Goal: Information Seeking & Learning: Find contact information

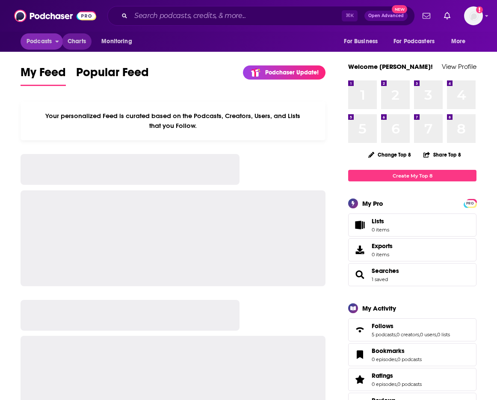
click at [80, 41] on span "Charts" at bounding box center [77, 41] width 18 height 12
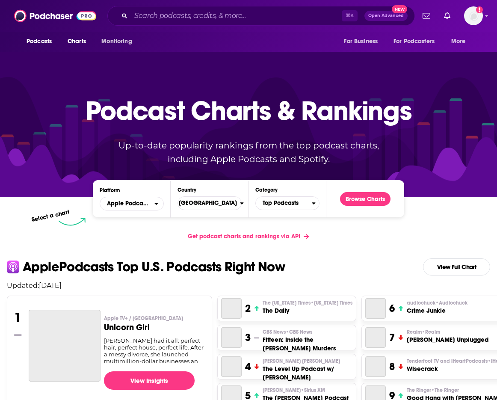
click at [83, 44] on span "Charts" at bounding box center [77, 41] width 18 height 12
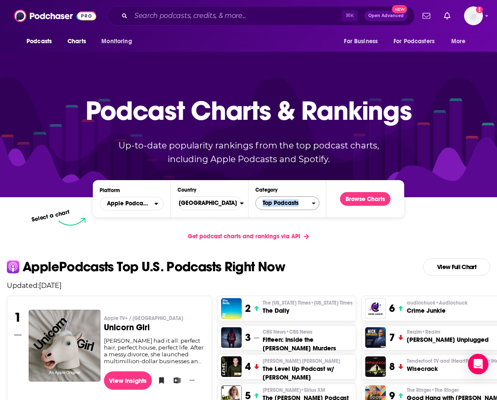
drag, startPoint x: 283, startPoint y: 210, endPoint x: 282, endPoint y: 205, distance: 5.7
click at [283, 209] on div "Platform Apple Podcasts Country United States Category Top Podcasts Browse Char…" at bounding box center [248, 198] width 311 height 37
click at [281, 203] on span "Top Podcasts" at bounding box center [284, 203] width 56 height 15
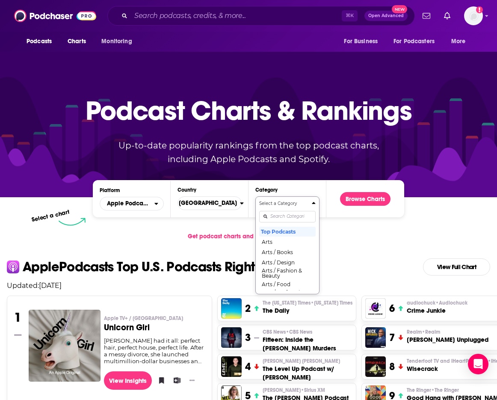
click at [293, 213] on input "Categories" at bounding box center [287, 217] width 56 height 12
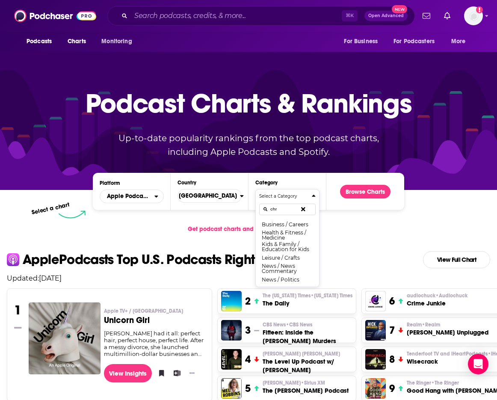
scroll to position [16, 0]
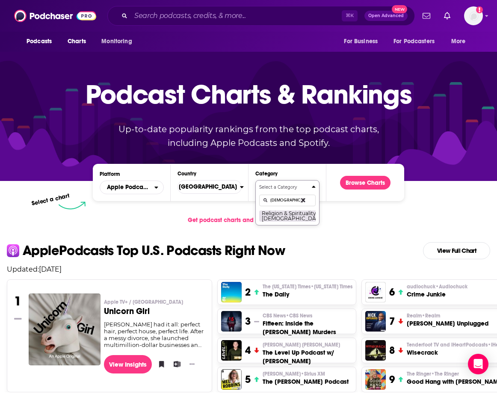
type input "christ"
click at [278, 220] on button "Religion & Spirituality / Christianity" at bounding box center [293, 216] width 68 height 12
click at [376, 176] on div "Podcast Charts & Rankings Up-to-date popularity rankings from the top podcast c…" at bounding box center [248, 108] width 367 height 138
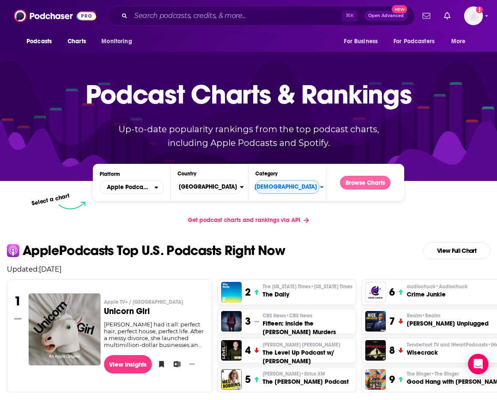
click at [373, 179] on button "Browse Charts" at bounding box center [365, 183] width 50 height 14
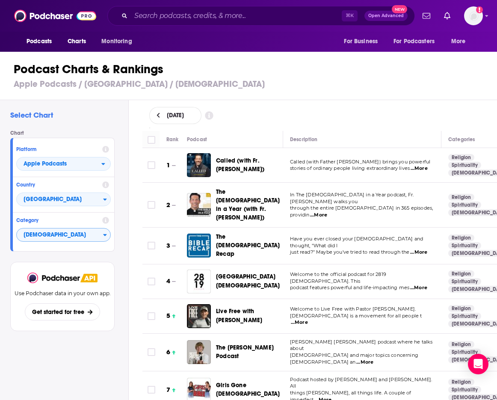
click at [56, 233] on span "[DEMOGRAPHIC_DATA]" at bounding box center [60, 235] width 86 height 15
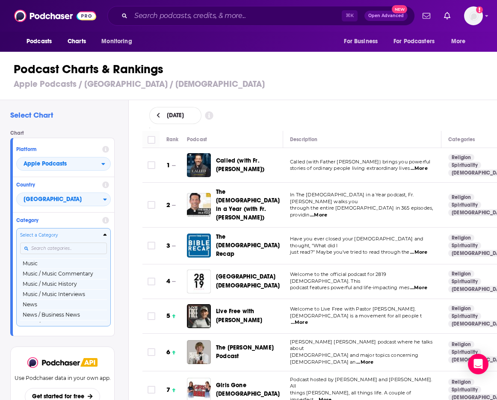
scroll to position [626, 0]
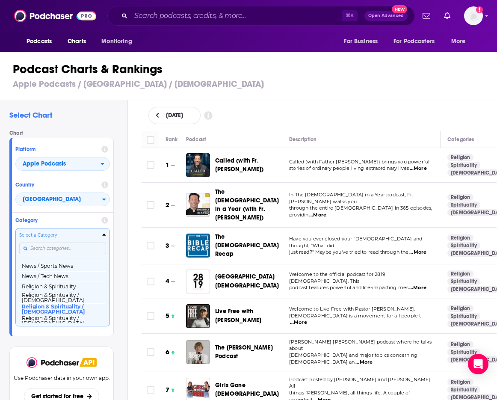
click at [63, 245] on input "Categories" at bounding box center [62, 248] width 87 height 12
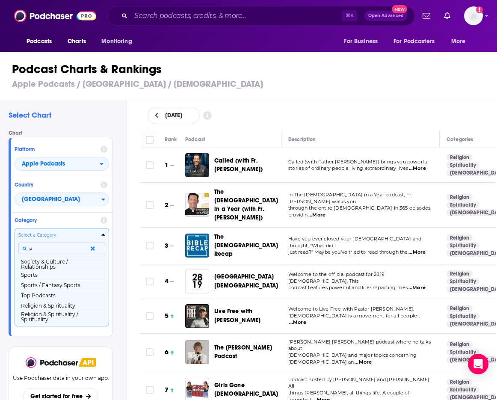
scroll to position [0, 0]
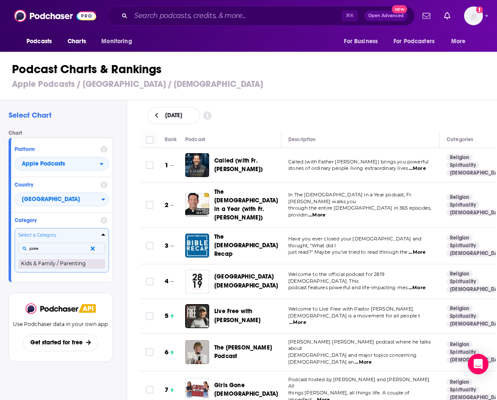
type input "pare"
click at [60, 260] on button "Kids & Family / Parenting" at bounding box center [61, 263] width 87 height 10
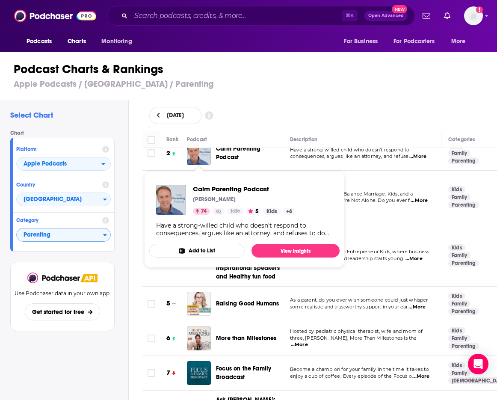
click at [380, 231] on td "Hi Friends, welcome to Entrepreneur Kids, where business meets imagination, and…" at bounding box center [362, 255] width 158 height 62
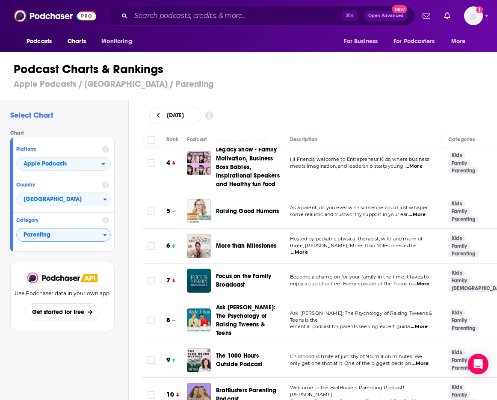
scroll to position [208, 0]
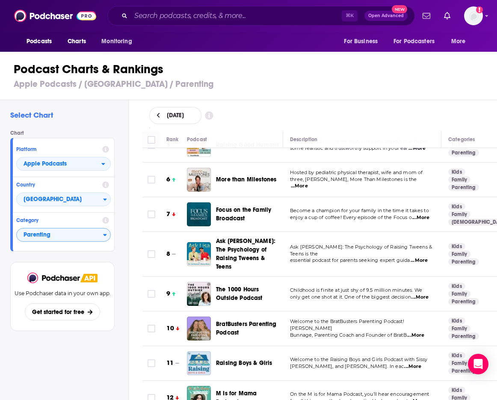
click at [422, 216] on span "...More" at bounding box center [420, 217] width 17 height 7
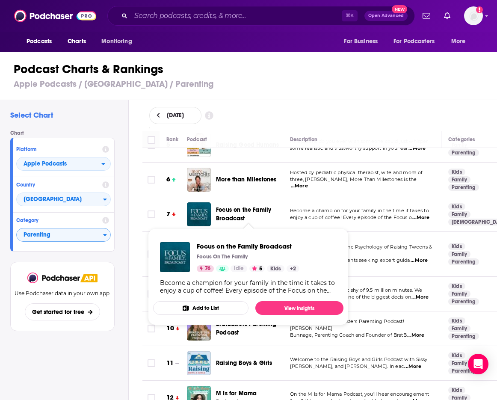
drag, startPoint x: 253, startPoint y: 214, endPoint x: 236, endPoint y: 214, distance: 17.1
drag, startPoint x: 245, startPoint y: 212, endPoint x: 248, endPoint y: 214, distance: 4.5
click at [248, 214] on div "Focus on the Family Broadcast" at bounding box center [253, 214] width 74 height 24
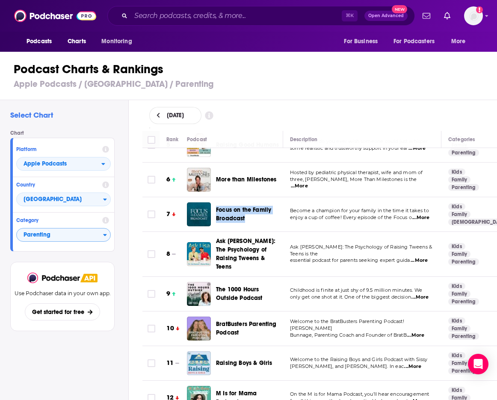
copy span "Focus on the Family Broadcast"
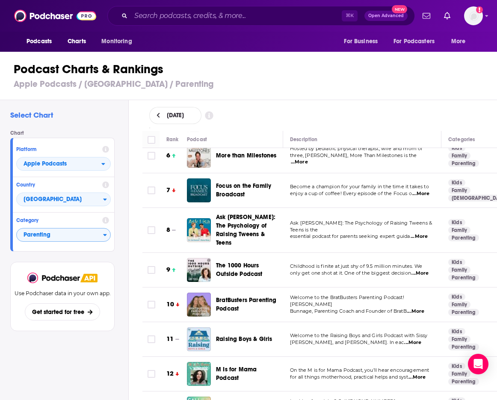
click at [294, 190] on span "enjoy a cup of coffee! Every episode of the Focus o" at bounding box center [351, 193] width 122 height 6
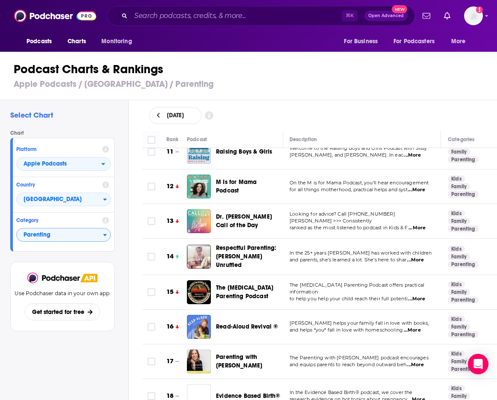
scroll to position [432, 0]
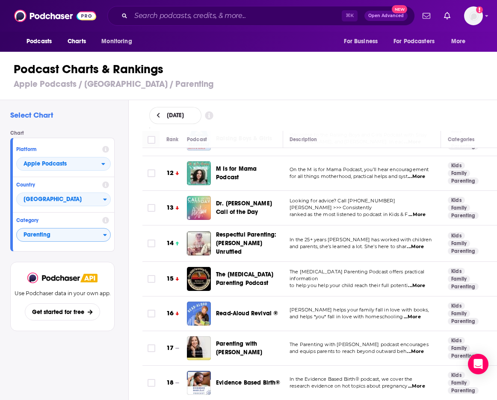
click at [420, 243] on span "...More" at bounding box center [414, 246] width 17 height 7
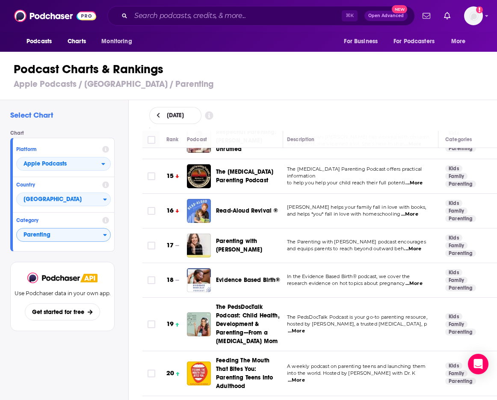
scroll to position [545, 3]
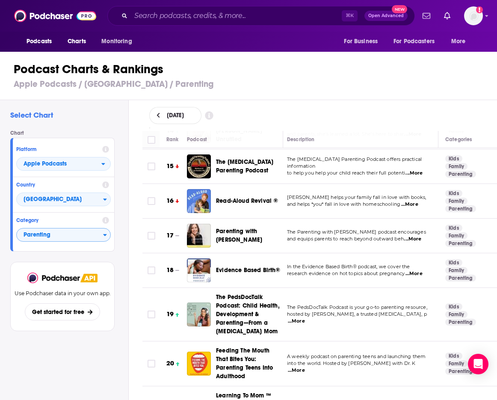
click at [415, 235] on span "...More" at bounding box center [412, 238] width 17 height 7
click at [370, 184] on td "Sarah Mackenzie helps your family fall in love with books, and helps *you* fall…" at bounding box center [359, 201] width 158 height 35
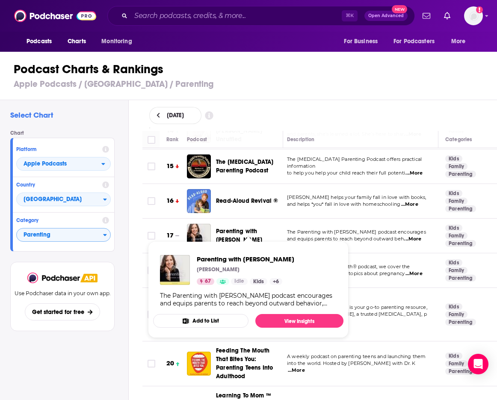
drag, startPoint x: 217, startPoint y: 214, endPoint x: 241, endPoint y: 229, distance: 27.5
click at [241, 229] on div "Parenting with [PERSON_NAME]" at bounding box center [253, 235] width 74 height 24
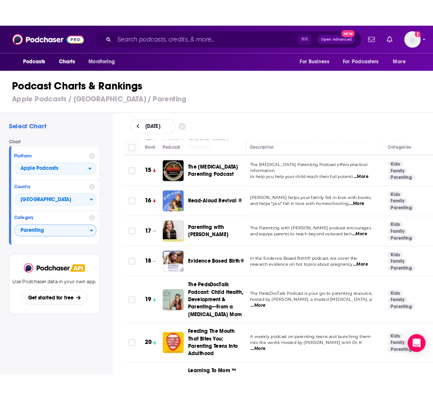
scroll to position [546, 3]
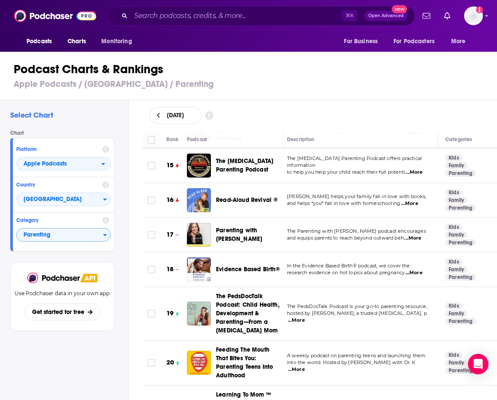
copy span "Parenting with [PERSON_NAME]"
click at [385, 0] on div "Podcasts Charts Monitoring ⌘ K Open Advanced New For Business For Podcasters Mo…" at bounding box center [248, 16] width 497 height 32
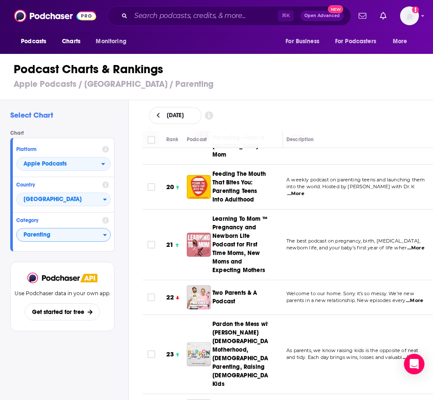
scroll to position [819, 3]
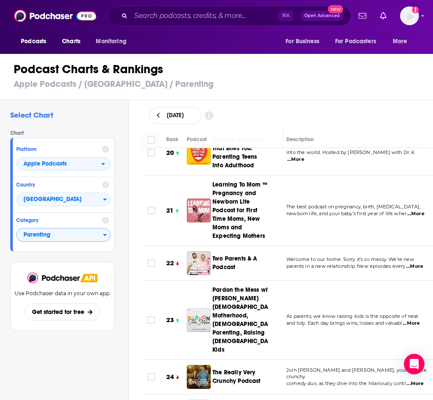
click at [412, 263] on span "...More" at bounding box center [414, 266] width 17 height 7
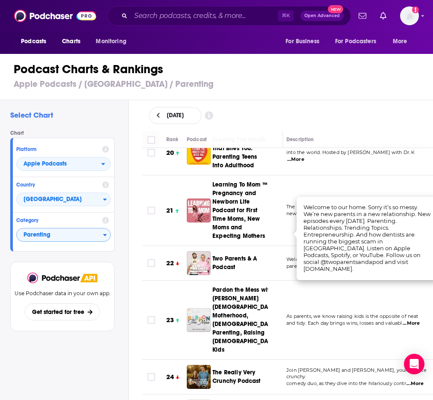
click at [344, 188] on td "The best podcast on pregnancy, birth, postpartum, newborn life, and your baby's…" at bounding box center [358, 210] width 158 height 71
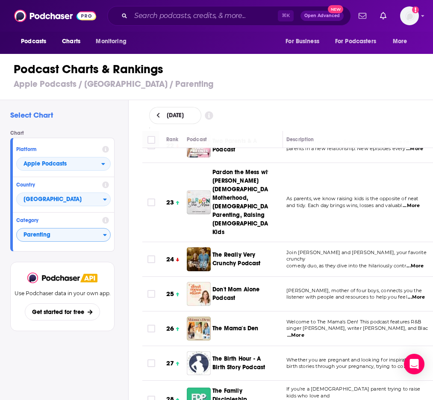
scroll to position [936, 3]
click at [417, 249] on div "Join Emily and Jason Morrow, your favorite crunchy comedy duo, as they dive int…" at bounding box center [359, 259] width 144 height 20
click at [420, 262] on span "...More" at bounding box center [415, 265] width 17 height 7
click at [391, 318] on span "Welcome to The Mama's Den! This podcast features R&B" at bounding box center [354, 321] width 135 height 6
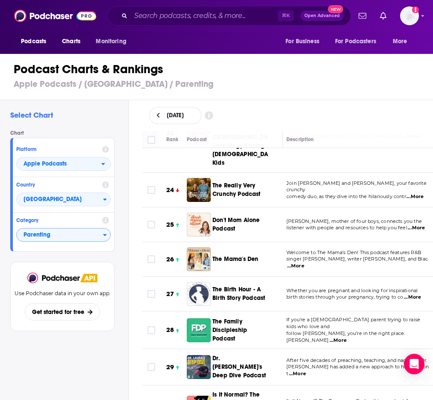
scroll to position [976, 3]
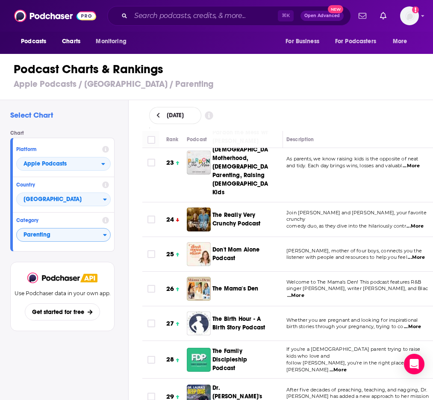
click at [423, 223] on span "...More" at bounding box center [414, 226] width 17 height 7
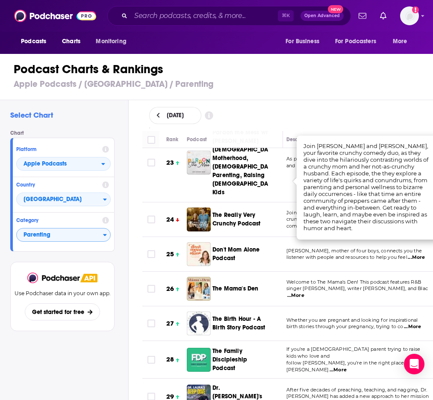
click at [395, 279] on span "Welcome to The Mama's Den! This podcast features R&B" at bounding box center [353, 282] width 135 height 6
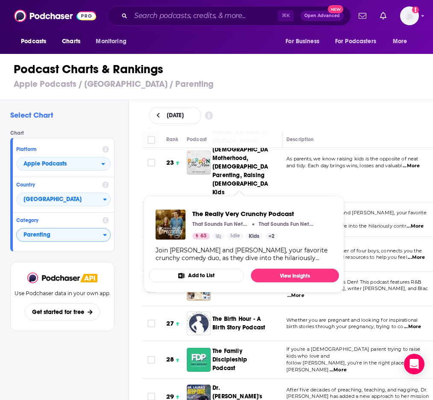
drag, startPoint x: 220, startPoint y: 165, endPoint x: 261, endPoint y: 183, distance: 45.0
click at [261, 202] on td "The Really Very Crunchy Podcast" at bounding box center [235, 219] width 96 height 35
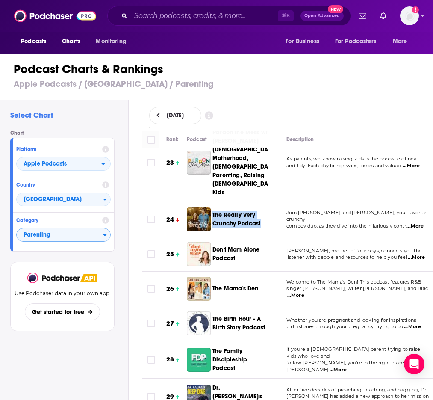
scroll to position [977, 3]
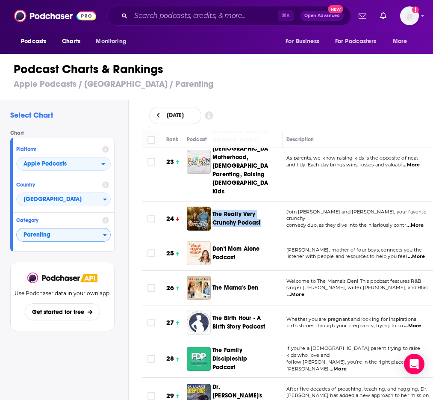
copy span "The Really Very Crunchy Podcast"
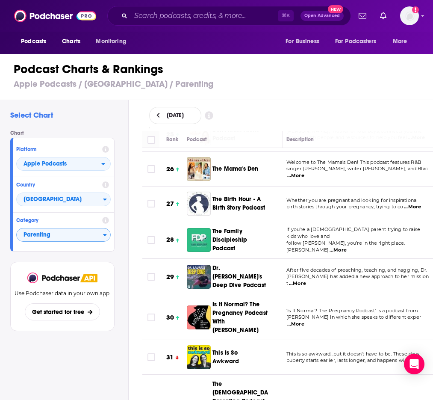
scroll to position [1096, 4]
click at [346, 247] on span "...More" at bounding box center [337, 250] width 17 height 7
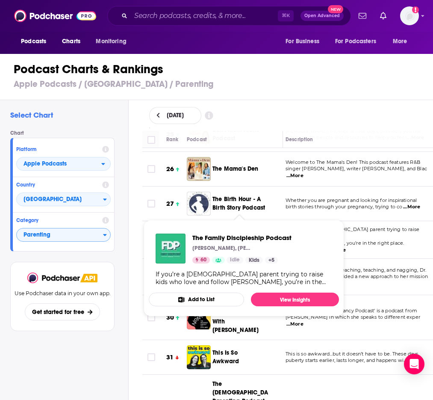
drag, startPoint x: 208, startPoint y: 182, endPoint x: 239, endPoint y: 206, distance: 39.2
click at [239, 221] on td "The Family Discipleship Podcast" at bounding box center [235, 240] width 96 height 38
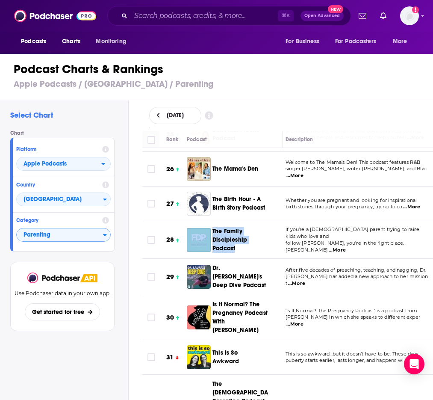
copy div "The Family Discipleship Podcast"
click at [285, 221] on td "If you’re a Christian parent trying to raise kids who love and follow Jesus, yo…" at bounding box center [358, 240] width 158 height 38
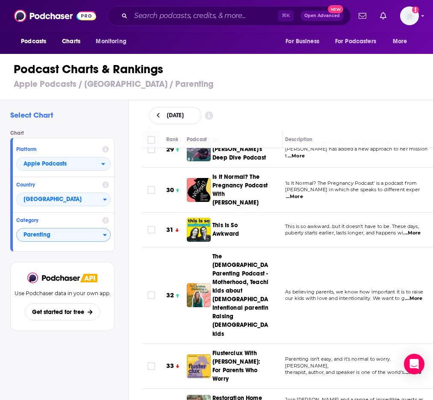
scroll to position [1230, 5]
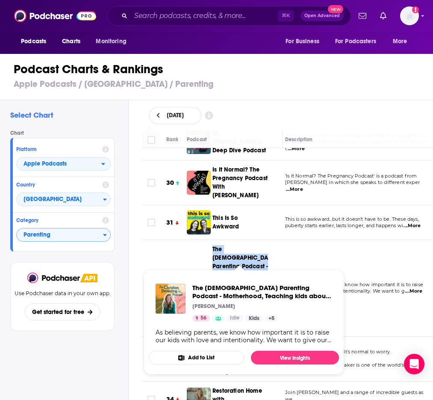
drag, startPoint x: 208, startPoint y: 192, endPoint x: 253, endPoint y: 257, distance: 78.3
click at [253, 257] on div "The Christian Parenting Podcast - Motherhood, Teaching kids about Jesus, Intent…" at bounding box center [231, 287] width 89 height 85
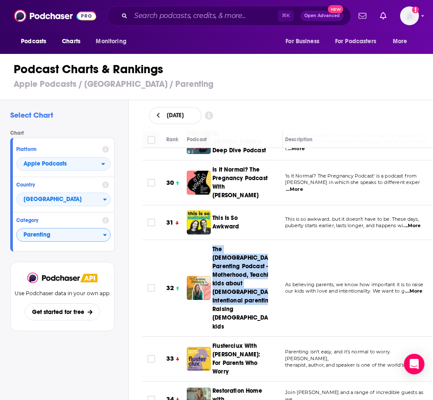
copy span "The Christian Parenting Podcast - Motherhood, Teaching kids about Jesus, Intent…"
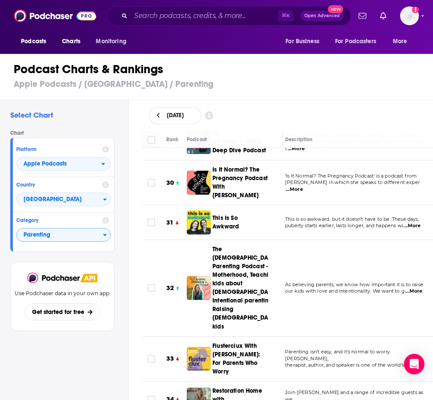
click at [300, 255] on td "As believing parents, we know how important it is to raise our kids with love a…" at bounding box center [357, 288] width 158 height 96
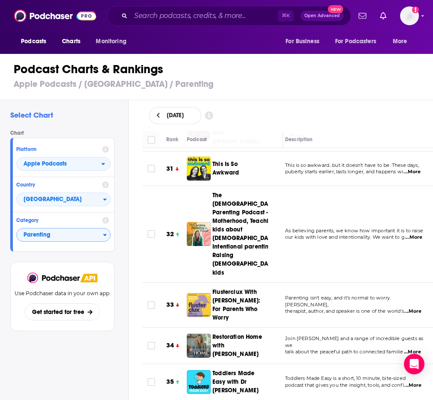
scroll to position [1319, 5]
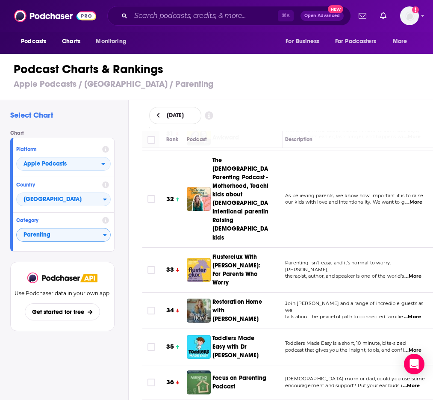
click at [411, 313] on span "...More" at bounding box center [412, 316] width 17 height 7
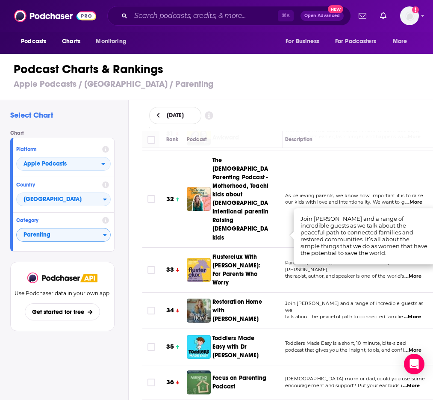
click at [378, 340] on span "Toddlers Made Easy is a short, 10 minute, bite-sized" at bounding box center [345, 343] width 120 height 6
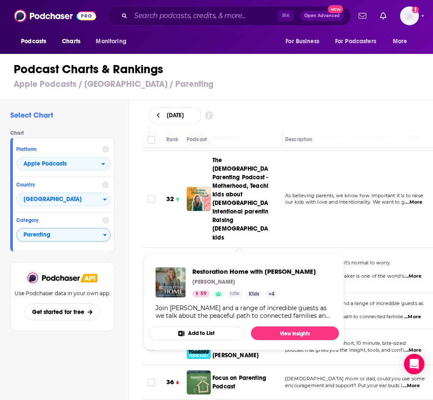
drag, startPoint x: 219, startPoint y: 218, endPoint x: 236, endPoint y: 240, distance: 28.0
click at [236, 292] on td "Restoration Home with Jennifer Pepito" at bounding box center [235, 310] width 96 height 36
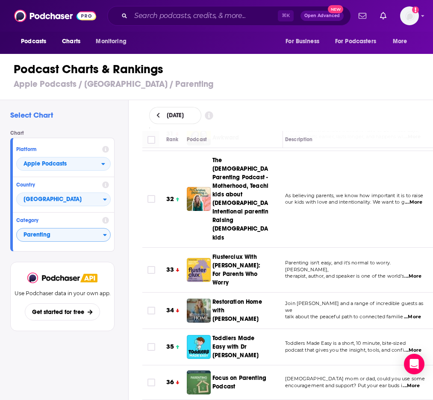
copy span "Restoration Home with Jennifer Pepito"
click at [286, 247] on td "Parenting isn't easy, and it's normal to worry. Lynn Lyons, therapist, author, …" at bounding box center [357, 269] width 158 height 45
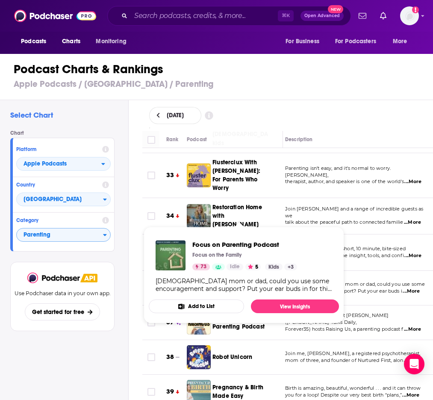
drag, startPoint x: 217, startPoint y: 198, endPoint x: 235, endPoint y: 216, distance: 25.4
click at [235, 276] on div "Focus on Parenting Podcast" at bounding box center [244, 288] width 64 height 24
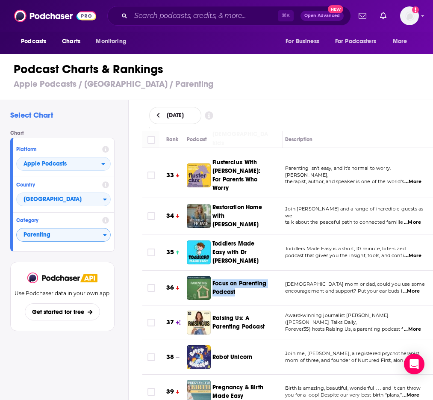
copy span "Focus on Parenting Podcast"
click at [174, 305] on td "37" at bounding box center [172, 322] width 27 height 35
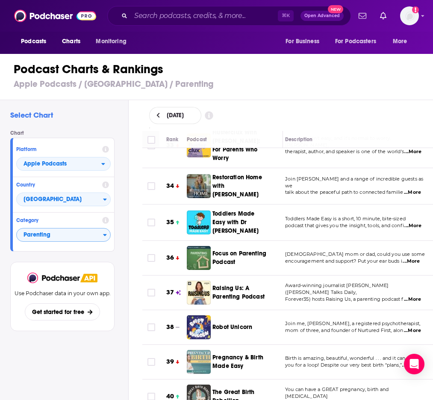
scroll to position [1446, 5]
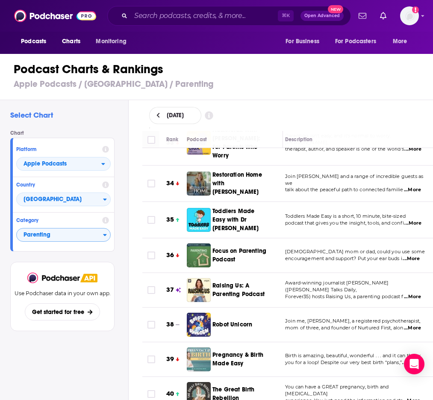
click at [417, 293] on span "...More" at bounding box center [412, 296] width 17 height 7
click at [353, 127] on div "September 10, 2025" at bounding box center [287, 115] width 305 height 31
drag, startPoint x: 217, startPoint y: 199, endPoint x: 269, endPoint y: 224, distance: 57.9
click at [269, 273] on td "Raising Us: A Parenting Podcast" at bounding box center [235, 290] width 96 height 35
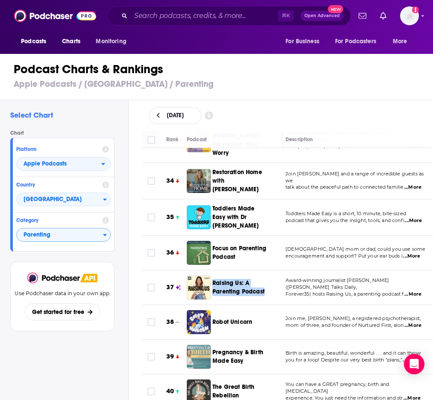
scroll to position [1449, 4]
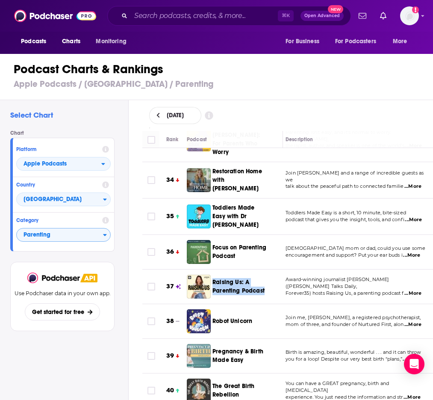
copy span "Raising Us: A Parenting Podcast"
click at [306, 321] on span "mom of three, and founder of Nurtured First, alon" at bounding box center [344, 324] width 118 height 6
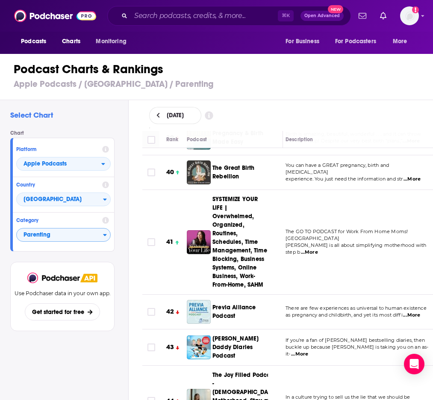
scroll to position [1723, 4]
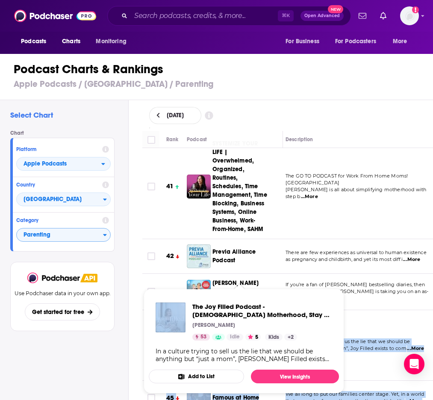
drag, startPoint x: 210, startPoint y: 240, endPoint x: 257, endPoint y: 289, distance: 67.7
click at [261, 295] on div "Podcasts Charts Monitoring ⌘ K Open Advanced New For Business For Podcasters Mo…" at bounding box center [216, 200] width 433 height 400
copy div "The Joy Filled Podcast - Christian Motherhood, Stay at Home Mom Mindset, and Fa…"
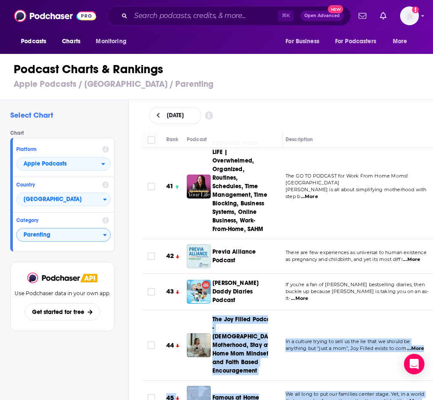
click at [284, 310] on td "In a culture trying to sell us the lie that we should be anything but “just a m…" at bounding box center [358, 345] width 158 height 71
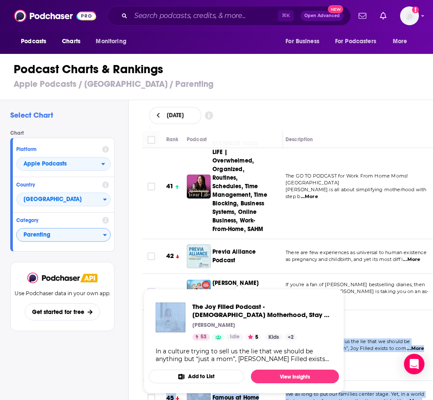
drag, startPoint x: 211, startPoint y: 238, endPoint x: 266, endPoint y: 272, distance: 64.8
click at [256, 315] on div "The Joy Filled Podcast - Christian Motherhood, Stay at Home Mom Mindset, and Fa…" at bounding box center [231, 345] width 89 height 60
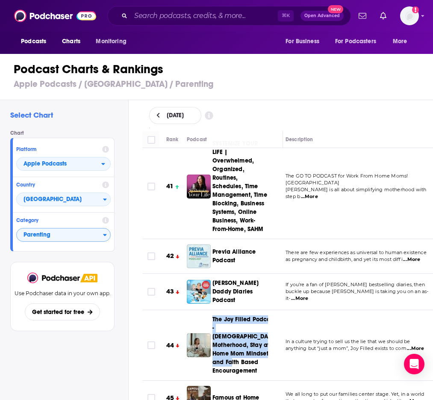
click at [268, 315] on div "The Joy Filled Podcast - Christian Motherhood, Stay at Home Mom Mindset, and Fa…" at bounding box center [244, 345] width 64 height 60
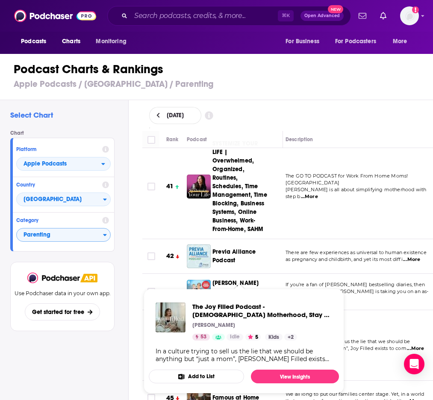
drag, startPoint x: 301, startPoint y: 276, endPoint x: 294, endPoint y: 277, distance: 6.5
click at [300, 310] on td "In a culture trying to sell us the lie that we should be anything but “just a m…" at bounding box center [358, 345] width 158 height 71
drag, startPoint x: 256, startPoint y: 291, endPoint x: 245, endPoint y: 274, distance: 20.0
drag, startPoint x: 258, startPoint y: 292, endPoint x: 259, endPoint y: 282, distance: 9.9
click at [230, 287] on div "Podcasts Charts Monitoring ⌘ K Open Advanced New For Business For Podcasters Mo…" at bounding box center [216, 200] width 433 height 400
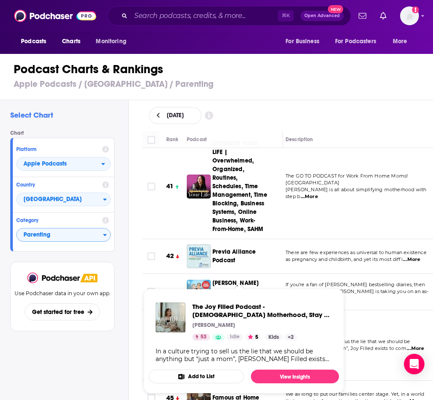
click at [273, 285] on span "The Joy Filled Podcast - Christian Motherhood, Stay at Home Mom Mindset, and Fa…" at bounding box center [244, 340] width 200 height 115
click at [326, 310] on td "In a culture trying to sell us the lie that we should be anything but “just a m…" at bounding box center [358, 345] width 158 height 71
drag, startPoint x: 263, startPoint y: 292, endPoint x: 213, endPoint y: 239, distance: 72.5
click at [213, 315] on div "The Joy Filled Podcast - Christian Motherhood, Stay at Home Mom Mindset, and Fa…" at bounding box center [244, 345] width 64 height 60
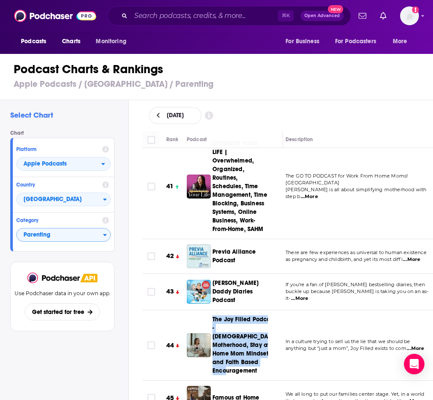
scroll to position [1723, 2]
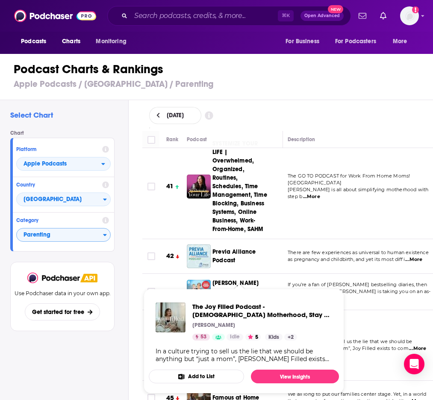
copy span "The Joy Filled Podcast - Christian Motherhood, Stay at Home Mom Mindset, and Fa…"
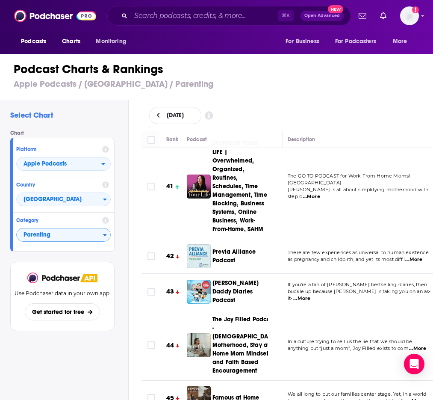
drag, startPoint x: 273, startPoint y: 226, endPoint x: 288, endPoint y: 225, distance: 14.6
click at [273, 273] on td "Andy Cohen’s Daddy Diaries Podcast" at bounding box center [235, 291] width 96 height 36
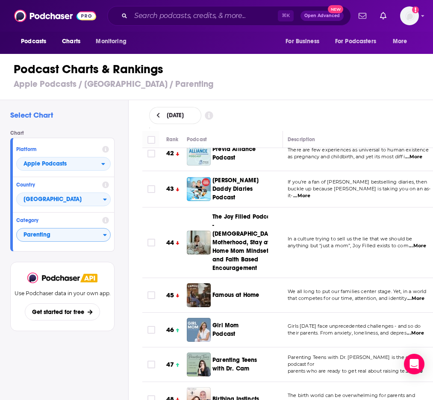
scroll to position [1825, 4]
click at [419, 295] on span "...More" at bounding box center [413, 298] width 17 height 7
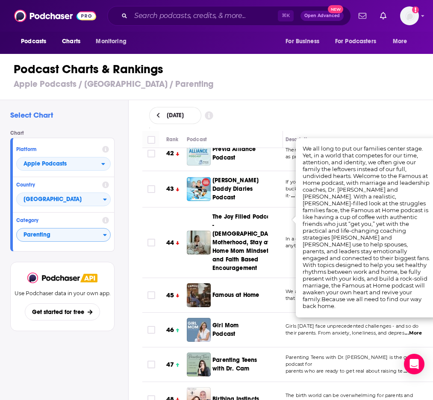
scroll to position [1825, 4]
click at [283, 207] on td "In a culture trying to sell us the lie that we should be anything but “just a m…" at bounding box center [358, 242] width 158 height 71
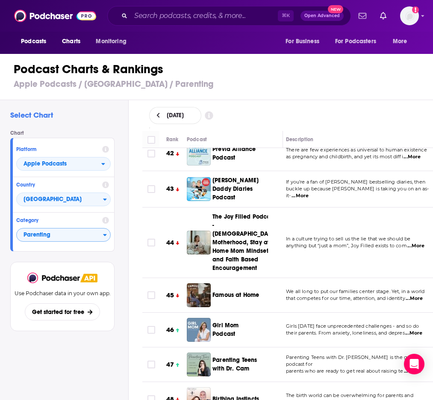
scroll to position [1825, 5]
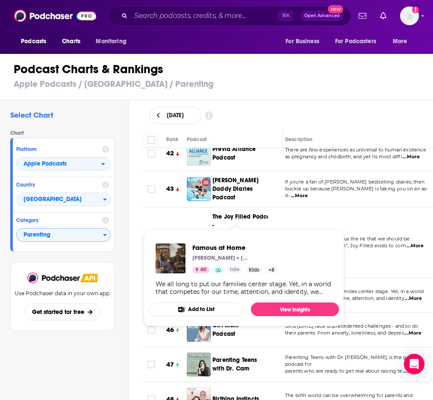
drag, startPoint x: 228, startPoint y: 205, endPoint x: 259, endPoint y: 214, distance: 31.6
click at [259, 278] on td "Famous at Home" at bounding box center [235, 295] width 96 height 35
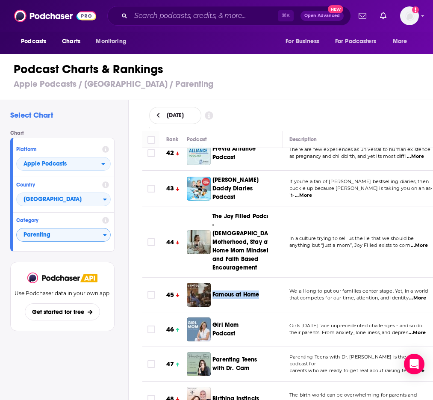
scroll to position [1827, 0]
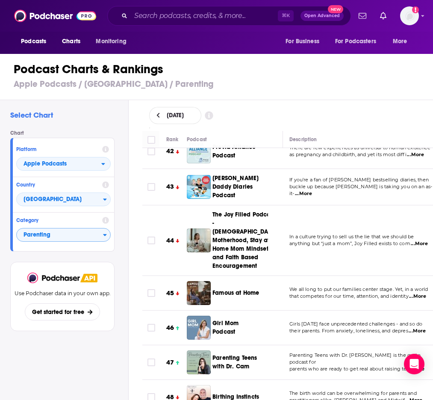
click at [309, 276] on td "We all long to put our families center stage. Yet, in a world that competes for…" at bounding box center [361, 293] width 158 height 35
click at [316, 205] on td "In a culture trying to sell us the lie that we should be anything but “just a m…" at bounding box center [361, 240] width 158 height 71
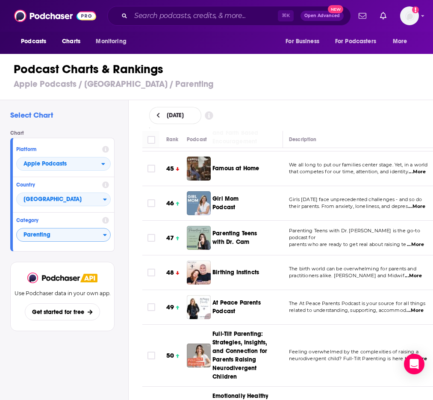
scroll to position [1980, 1]
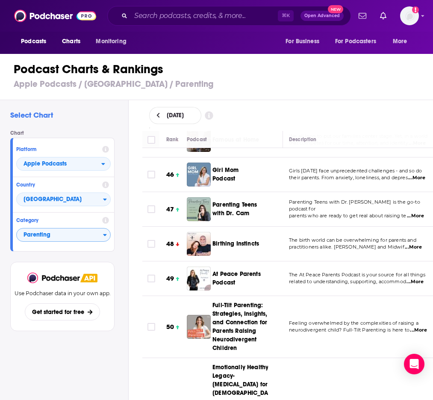
click at [418, 278] on span "...More" at bounding box center [414, 281] width 17 height 7
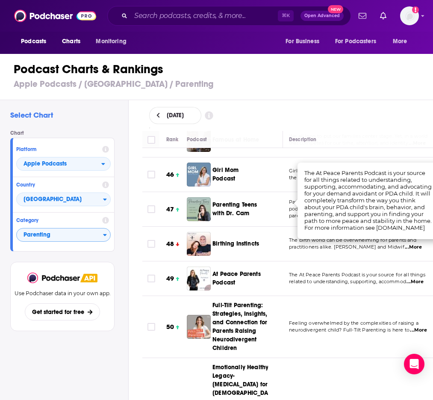
click at [356, 237] on span "The birth world can be overwhelming for parents and" at bounding box center [352, 240] width 127 height 6
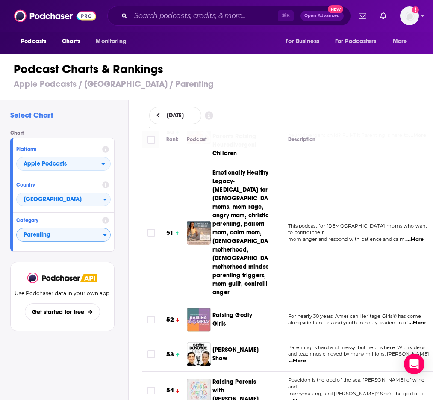
scroll to position [2190, 2]
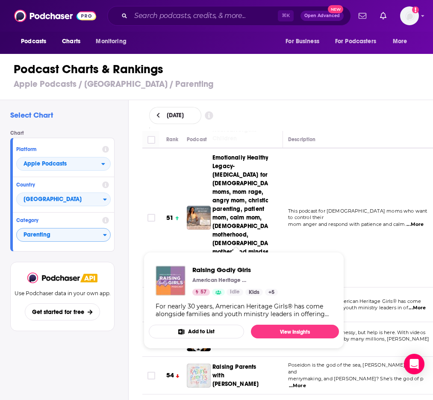
drag, startPoint x: 217, startPoint y: 221, endPoint x: 224, endPoint y: 238, distance: 18.4
click at [224, 287] on td "Raising Godly Girls" at bounding box center [235, 304] width 96 height 35
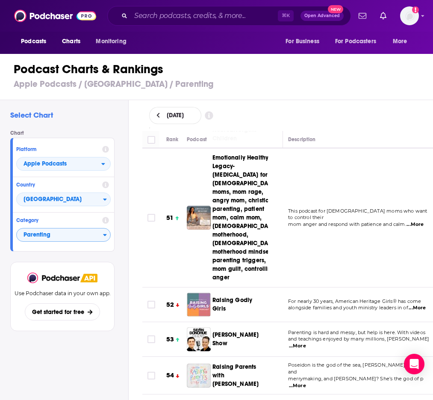
click at [168, 212] on td "51" at bounding box center [172, 217] width 27 height 139
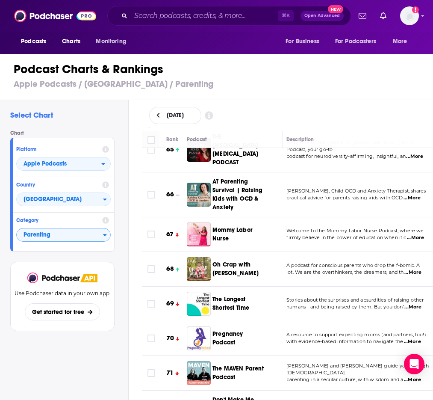
scroll to position [2856, 3]
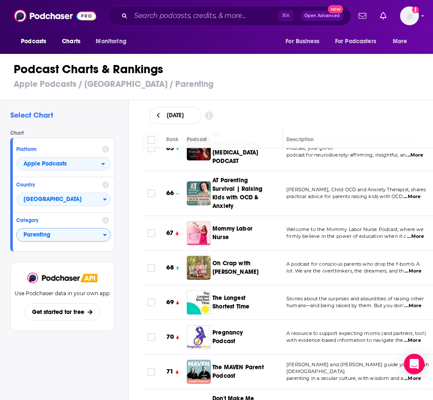
click at [418, 302] on span "...More" at bounding box center [412, 305] width 17 height 7
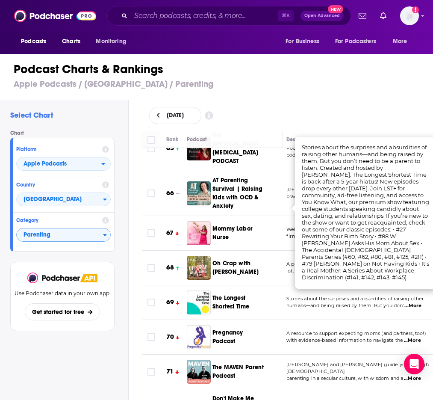
drag, startPoint x: 359, startPoint y: 296, endPoint x: 350, endPoint y: 291, distance: 9.9
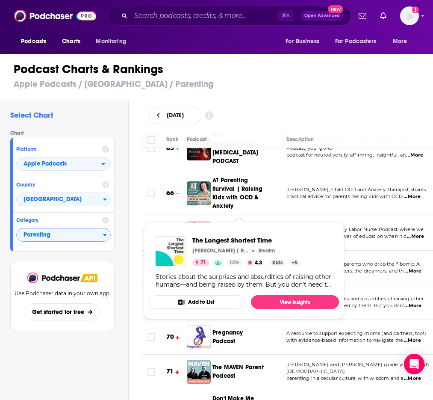
drag, startPoint x: 217, startPoint y: 191, endPoint x: 249, endPoint y: 211, distance: 37.8
click at [249, 285] on td "The Longest Shortest Time" at bounding box center [235, 302] width 96 height 35
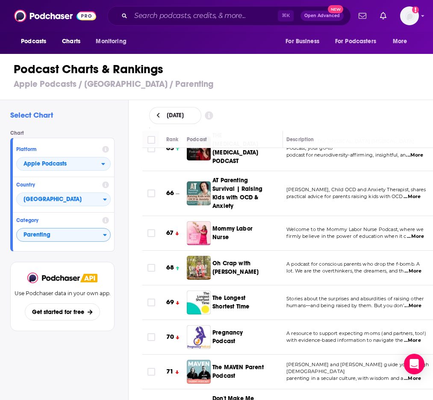
click at [306, 320] on td "A resource to support expecting moms (and partners, too!) with evidence-based i…" at bounding box center [358, 337] width 158 height 35
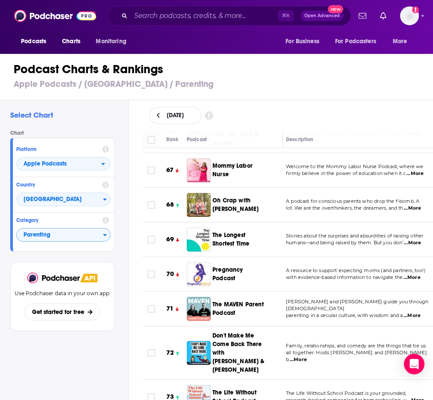
scroll to position [2946, 4]
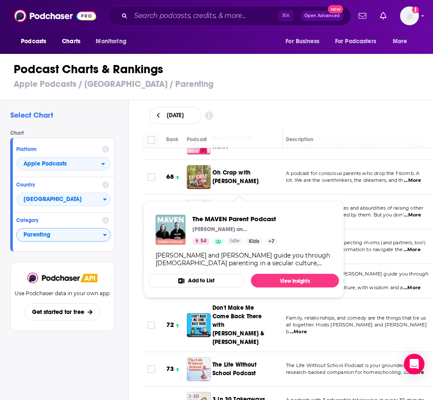
drag, startPoint x: 218, startPoint y: 170, endPoint x: 235, endPoint y: 188, distance: 24.5
click at [235, 264] on td "The MAVEN Parent Podcast" at bounding box center [235, 281] width 96 height 35
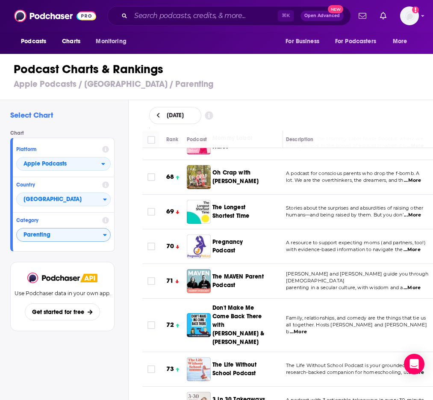
click at [313, 298] on td "Family, relationships, and comedy are the things that tie us all together. Host…" at bounding box center [358, 324] width 158 height 53
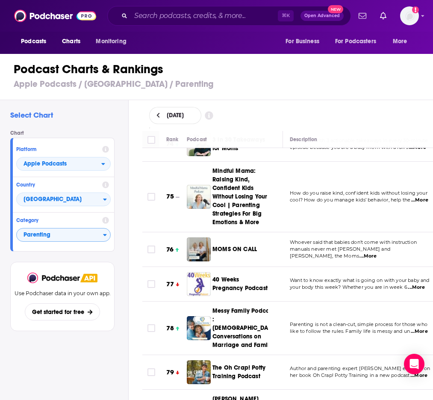
scroll to position [3206, 0]
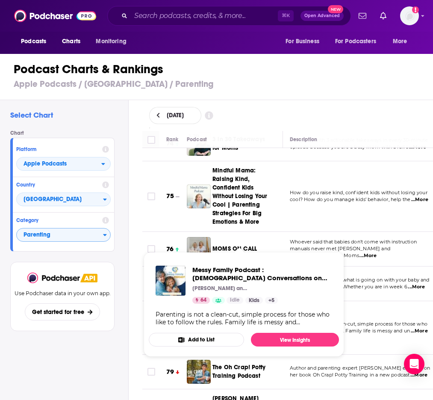
drag, startPoint x: 211, startPoint y: 202, endPoint x: 238, endPoint y: 240, distance: 46.6
click at [238, 306] on div "Messy Family Podcast : Catholic Conversations on Marriage and Family" at bounding box center [231, 327] width 89 height 43
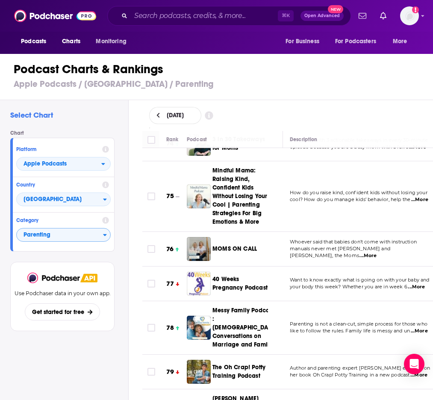
click at [297, 301] on td "Parenting is not a clean-cut, simple process for those who like to follow the r…" at bounding box center [362, 327] width 158 height 53
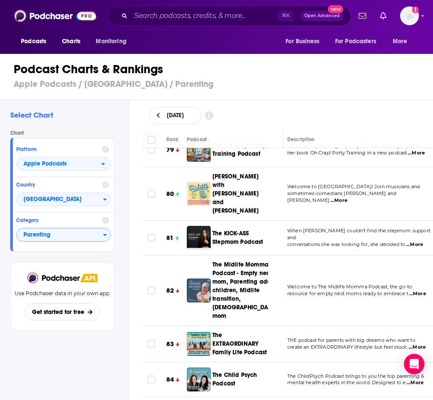
scroll to position [3439, 3]
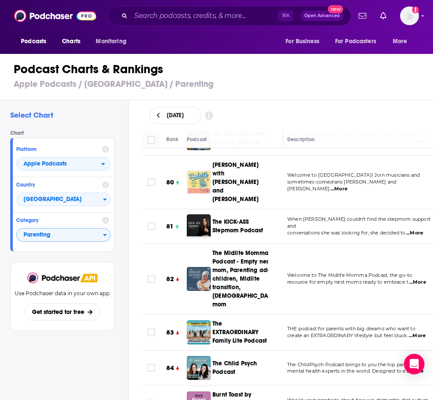
click at [418, 314] on td "THE podcast for parents with big dreams who want to create an EXTRAORDINARY lif…" at bounding box center [359, 332] width 158 height 36
click at [417, 332] on span "...More" at bounding box center [416, 335] width 17 height 7
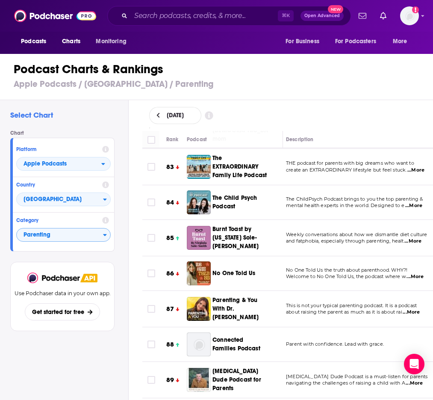
scroll to position [3601, 3]
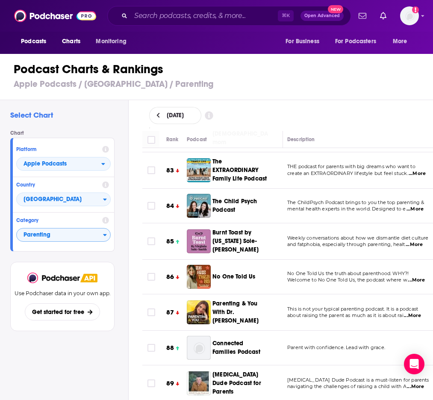
click at [419, 312] on span "...More" at bounding box center [412, 315] width 17 height 7
click at [287, 294] on td "This is not your typical parenting podcast. It is a podcast about raising the p…" at bounding box center [359, 312] width 158 height 36
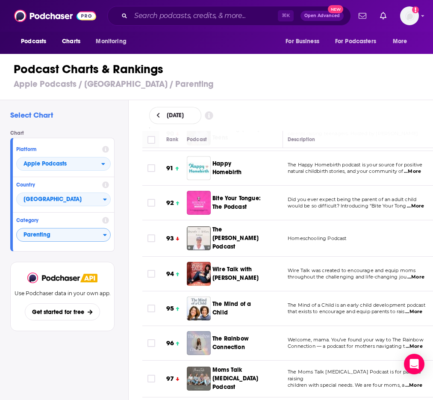
scroll to position [3890, 2]
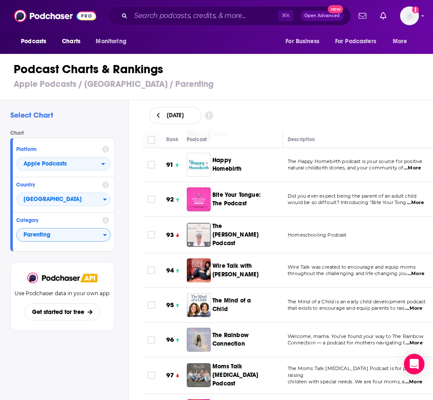
click at [413, 339] on span "...More" at bounding box center [413, 342] width 17 height 7
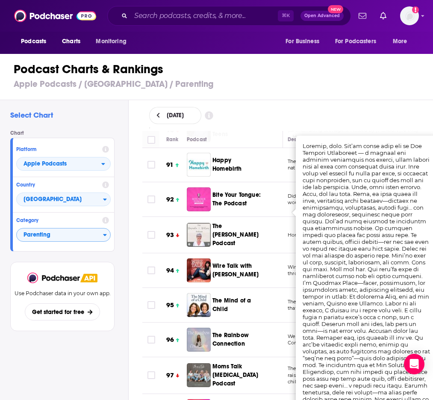
click at [321, 131] on th "Description" at bounding box center [360, 139] width 158 height 17
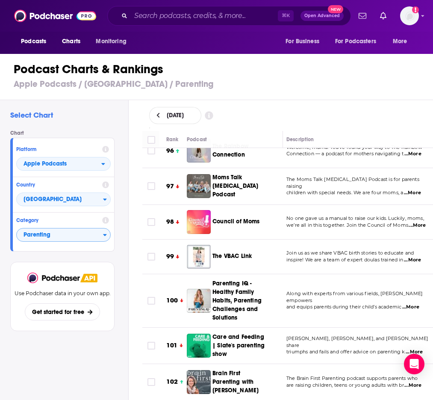
scroll to position [4123, 3]
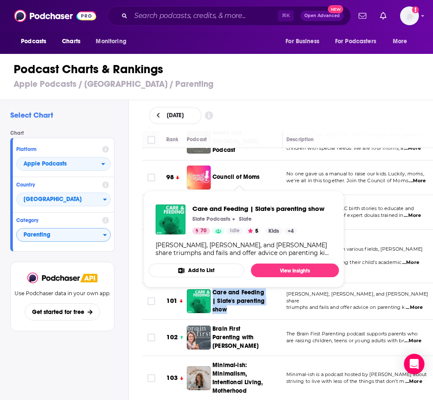
drag, startPoint x: 214, startPoint y: 154, endPoint x: 227, endPoint y: 176, distance: 25.3
click at [227, 283] on td "Care and Feeding | Slate's parenting show" at bounding box center [235, 301] width 96 height 36
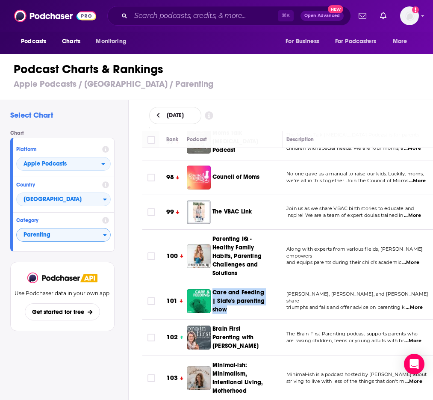
scroll to position [4150, 3]
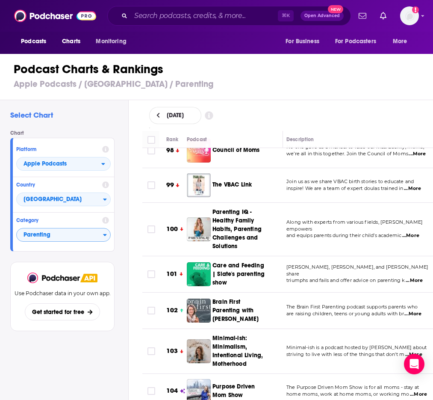
click at [317, 329] on td "Minimal-ish is a podcast hosted by Desirae Endres about striving to live with l…" at bounding box center [358, 351] width 158 height 45
click at [413, 310] on span "...More" at bounding box center [412, 313] width 17 height 7
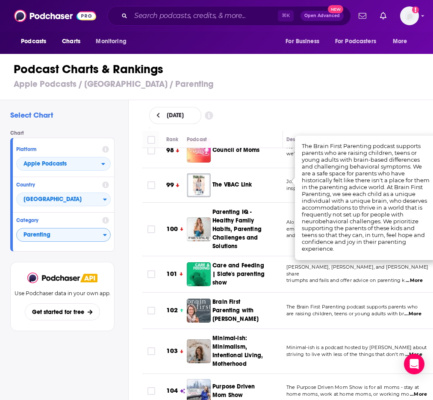
click at [370, 113] on div "September 10, 2025" at bounding box center [287, 115] width 277 height 17
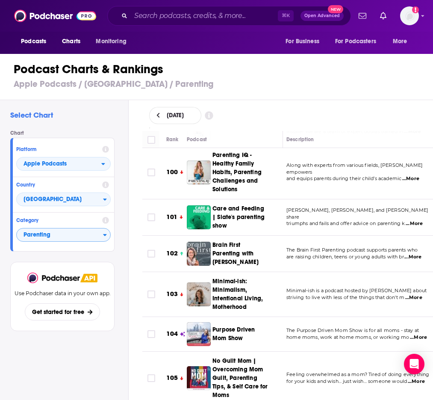
scroll to position [4208, 4]
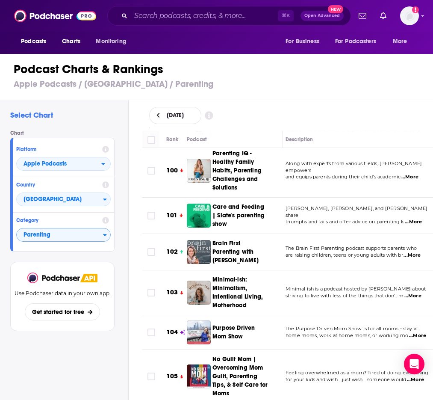
click at [414, 332] on span "...More" at bounding box center [417, 335] width 17 height 7
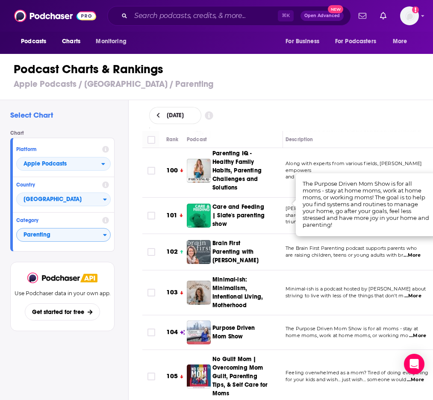
click at [390, 376] on span "for your kids and wish… just wish… someone would" at bounding box center [345, 379] width 120 height 6
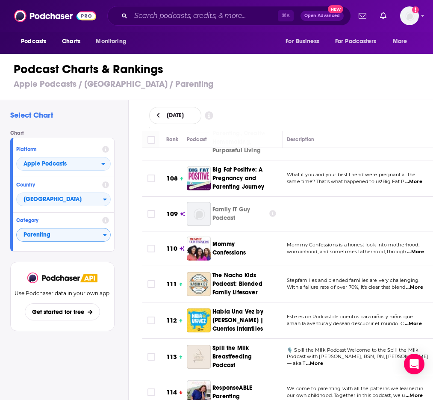
scroll to position [4598, 3]
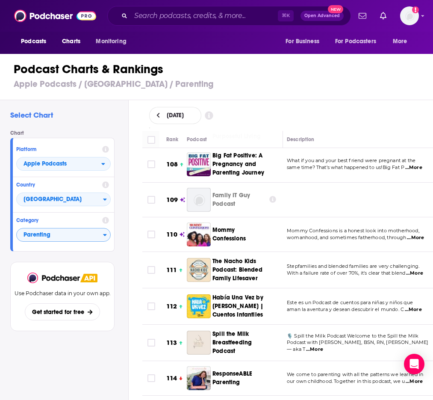
click at [414, 378] on span "...More" at bounding box center [413, 381] width 17 height 7
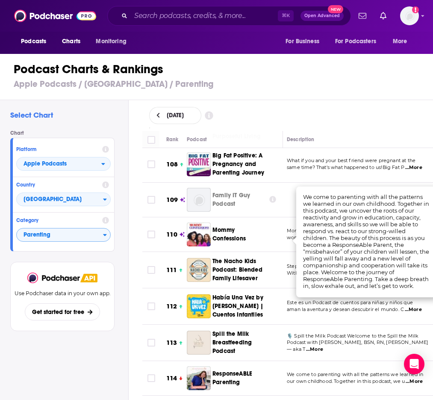
click at [339, 146] on th "Description" at bounding box center [359, 139] width 158 height 17
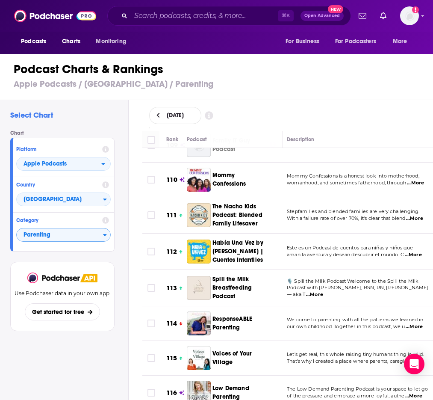
scroll to position [4662, 3]
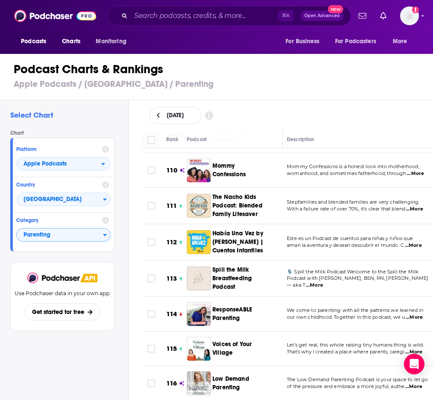
click at [417, 348] on span "...More" at bounding box center [413, 351] width 17 height 7
click at [329, 307] on span "We come to parenting with all the patterns we learned in" at bounding box center [355, 310] width 137 height 6
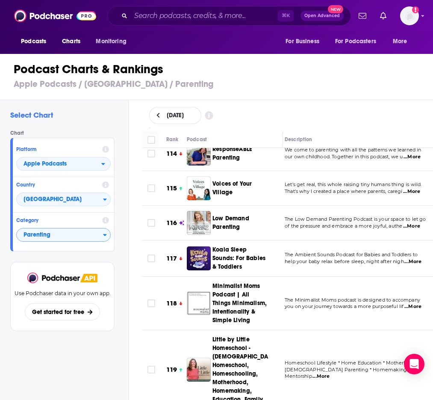
scroll to position [4887, 5]
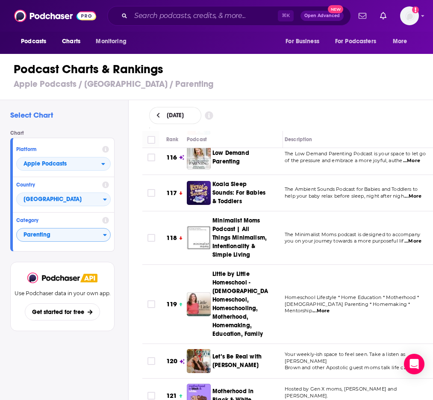
click at [418, 364] on span "...More" at bounding box center [412, 367] width 17 height 7
click at [394, 399] on span "These two women- one Black and one White- co" at bounding box center [343, 402] width 117 height 6
click at [415, 364] on span "...More" at bounding box center [412, 367] width 17 height 7
click at [399, 399] on span "These two women- one Black and one White- co" at bounding box center [343, 402] width 117 height 6
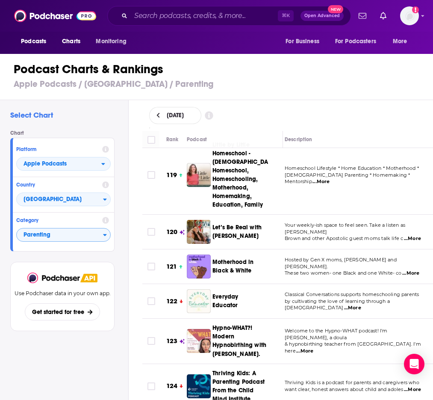
scroll to position [5016, 5]
click at [361, 304] on span "...More" at bounding box center [352, 307] width 17 height 7
click at [388, 327] on span "Welcome to the Hypno-WHAT podcast! I'm Claire, a doula" at bounding box center [336, 333] width 103 height 13
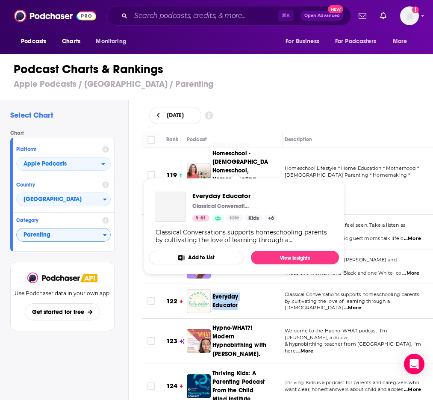
drag, startPoint x: 220, startPoint y: 150, endPoint x: 238, endPoint y: 164, distance: 23.8
click at [238, 289] on div "Everyday Educator" at bounding box center [239, 301] width 55 height 24
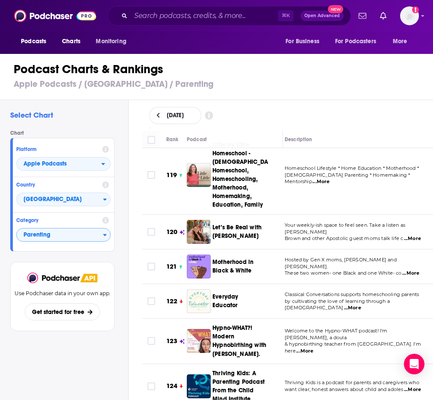
click at [361, 318] on td "Welcome to the Hypno-WHAT podcast! I'm Claire, a doula & hypnobirthing teacher …" at bounding box center [357, 340] width 158 height 45
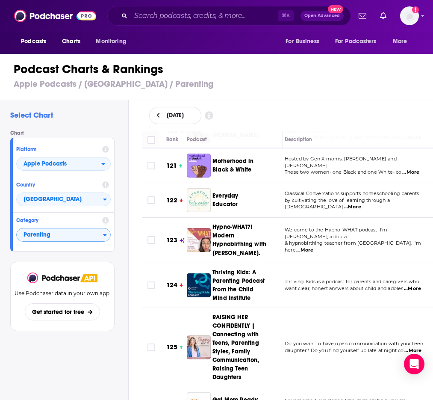
scroll to position [5120, 5]
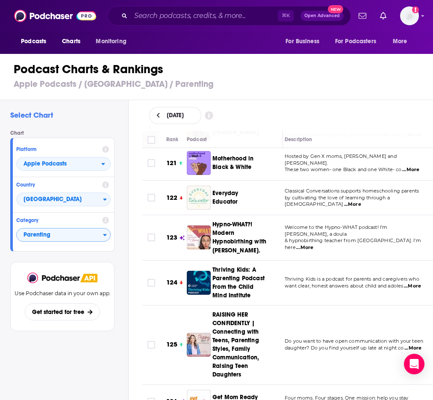
click at [414, 344] on span "...More" at bounding box center [412, 347] width 17 height 7
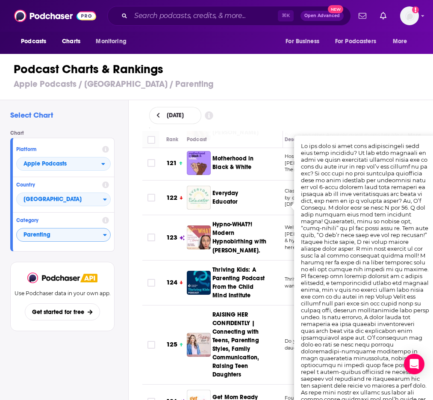
click at [281, 305] on td "RAISING HER CONFIDENTLY | Connecting with Teens, Parenting Styles, Family Commu…" at bounding box center [235, 344] width 96 height 79
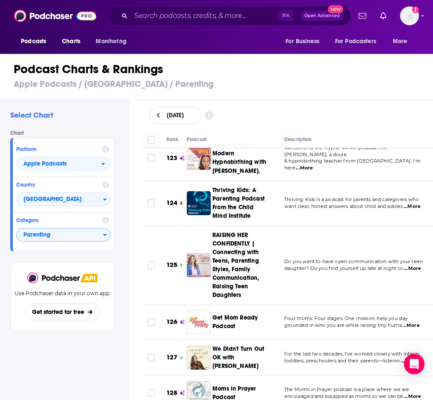
scroll to position [5226, 6]
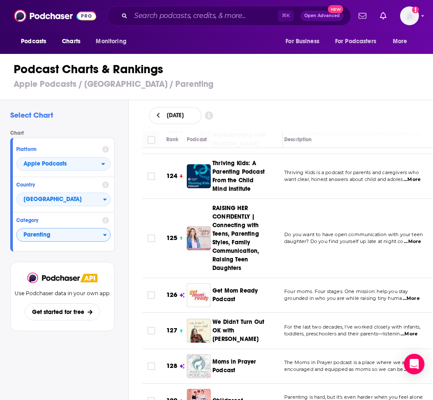
click at [417, 295] on span "...More" at bounding box center [411, 298] width 17 height 7
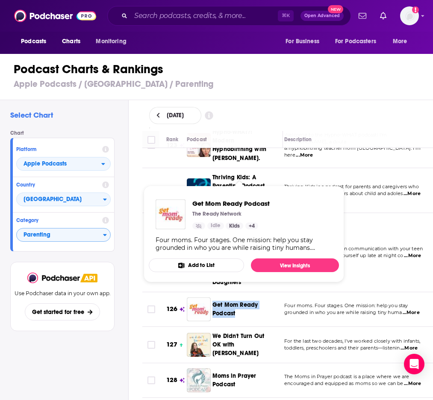
drag, startPoint x: 220, startPoint y: 157, endPoint x: 235, endPoint y: 173, distance: 21.5
click at [235, 297] on div "Get Mom Ready Podcast" at bounding box center [244, 309] width 64 height 24
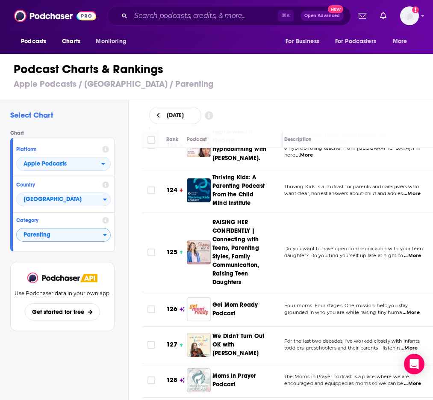
click at [294, 326] on td "For the last two decades, I've worked closely with infants, toddlers, preschool…" at bounding box center [356, 344] width 158 height 36
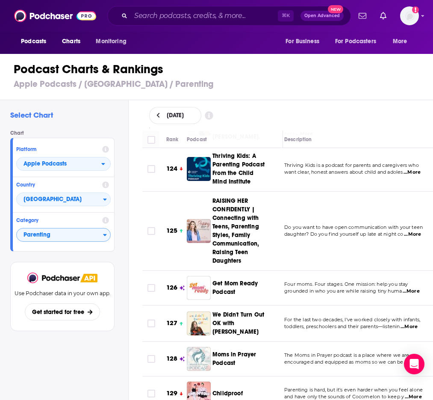
scroll to position [5234, 6]
click at [414, 358] on span "...More" at bounding box center [412, 361] width 17 height 7
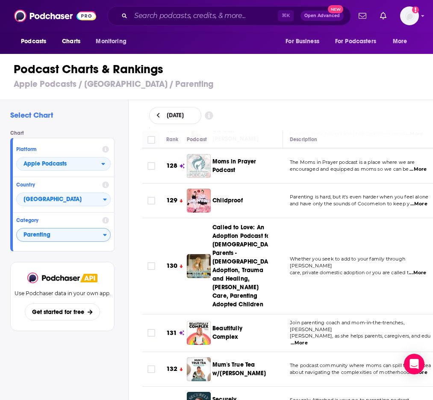
scroll to position [5426, 8]
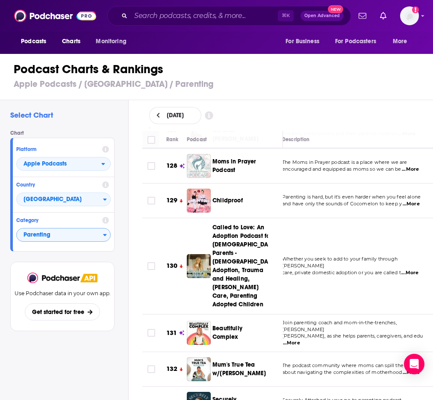
click at [415, 399] on span "...More" at bounding box center [409, 406] width 17 height 7
click at [289, 352] on td "The podcast community where moms can spill the true tea about navigating the co…" at bounding box center [354, 369] width 158 height 35
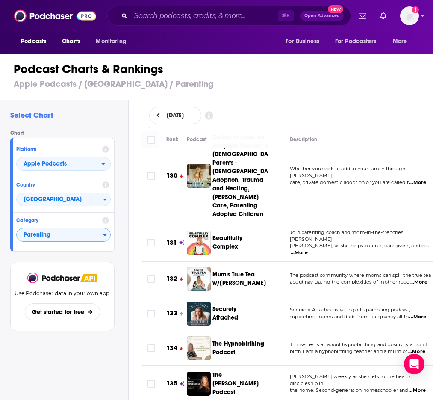
scroll to position [5516, 2]
click at [421, 387] on span "...More" at bounding box center [415, 390] width 17 height 7
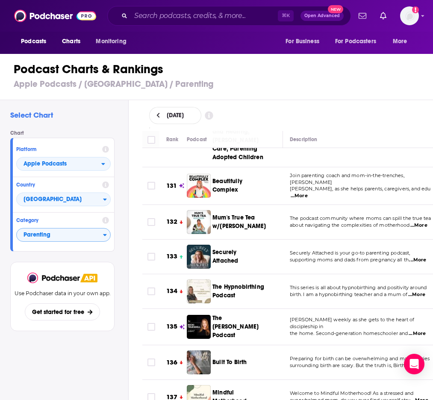
scroll to position [5573, 1]
click at [416, 397] on span "...More" at bounding box center [418, 400] width 17 height 7
click at [244, 350] on div "Built To Birth" at bounding box center [239, 362] width 55 height 24
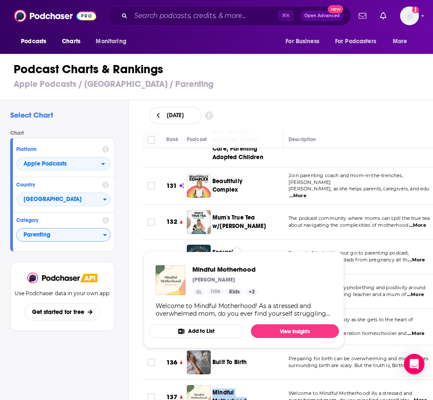
drag, startPoint x: 220, startPoint y: 223, endPoint x: 252, endPoint y: 240, distance: 35.7
click at [252, 379] on td "Mindful Motherhood" at bounding box center [235, 396] width 96 height 35
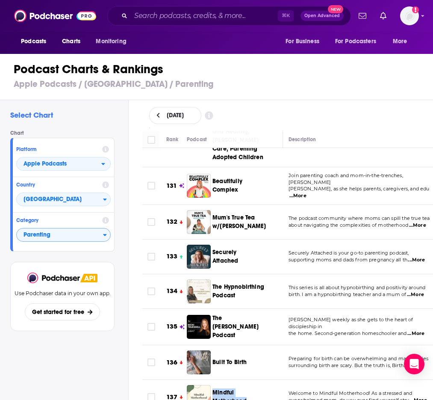
scroll to position [5576, 1]
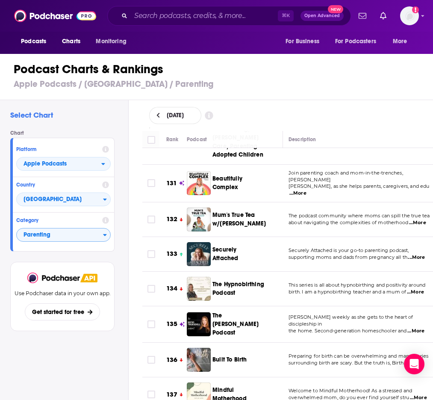
click at [314, 353] on span "Preparing for birth can be overwhelming and many stories" at bounding box center [358, 356] width 140 height 6
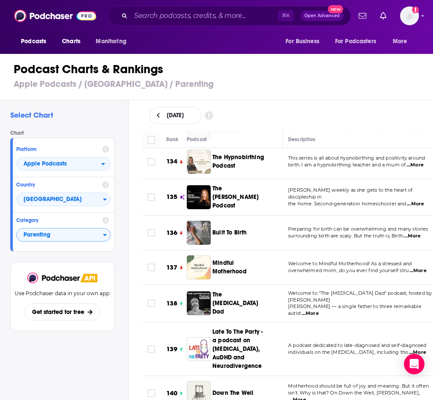
scroll to position [5713, 2]
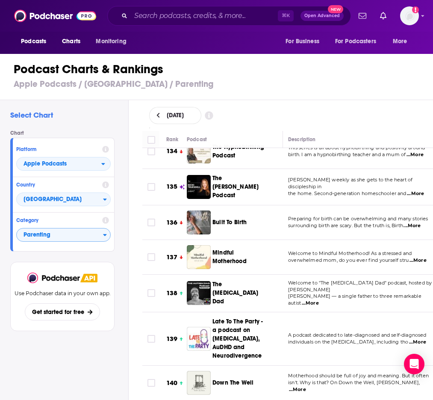
click at [306, 386] on span "...More" at bounding box center [297, 389] width 17 height 7
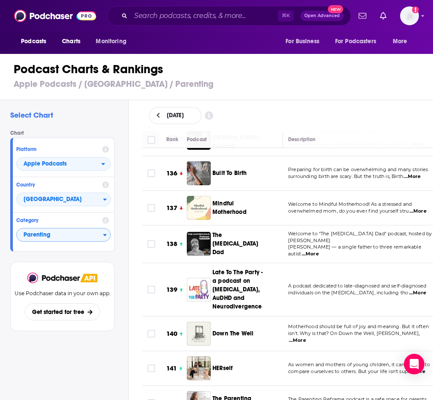
scroll to position [5762, 2]
click at [419, 399] on span "...More" at bounding box center [416, 406] width 17 height 7
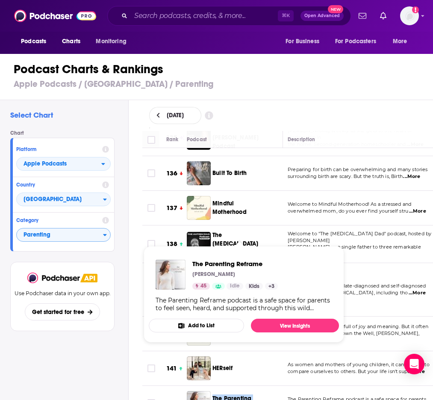
drag, startPoint x: 220, startPoint y: 217, endPoint x: 235, endPoint y: 233, distance: 22.4
click at [235, 391] on div "The Parenting Reframe" at bounding box center [244, 403] width 64 height 24
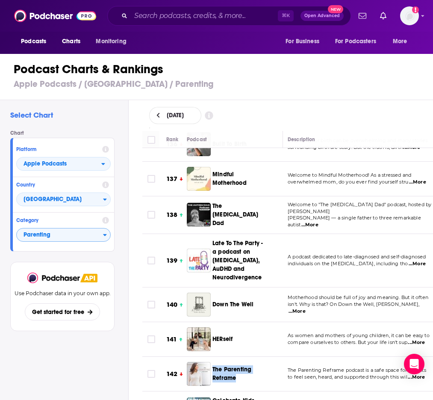
scroll to position [5792, 2]
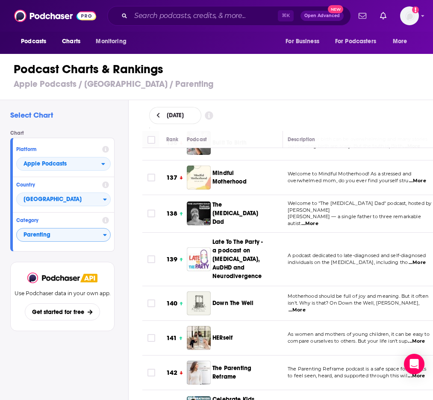
click at [311, 355] on td "The Parenting Reframe podcast is a safe space for parents to feel seen, heard, …" at bounding box center [360, 372] width 158 height 35
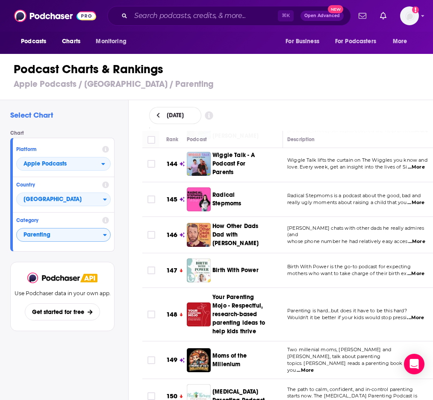
scroll to position [6073, 3]
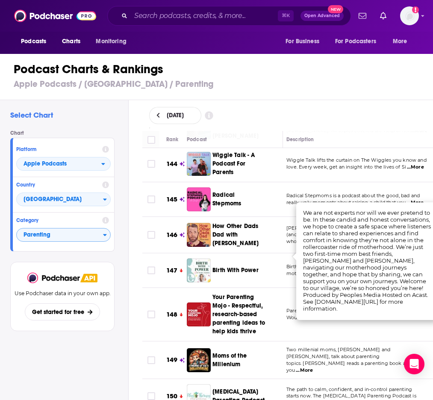
click at [336, 360] on span "topics. Rosie reads a parenting book and tells you" at bounding box center [354, 366] width 136 height 13
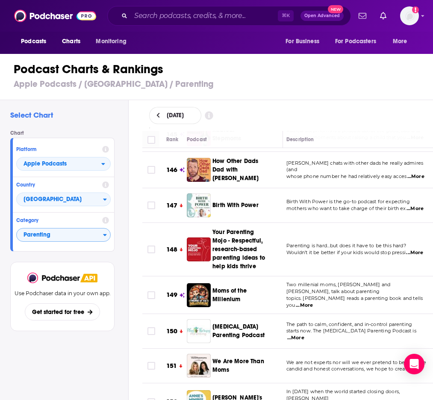
scroll to position [6138, 3]
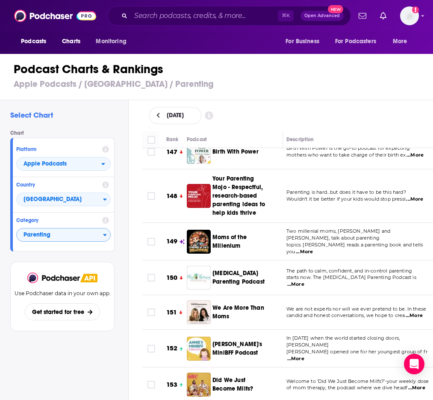
scroll to position [6172, 3]
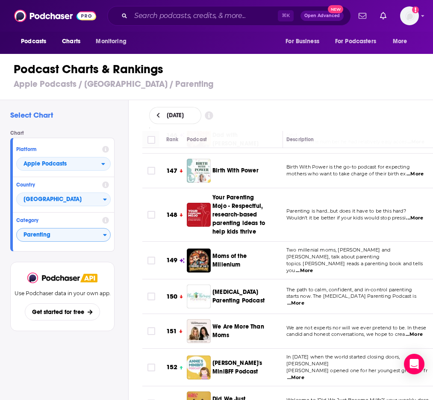
click at [304, 374] on span "...More" at bounding box center [295, 377] width 17 height 7
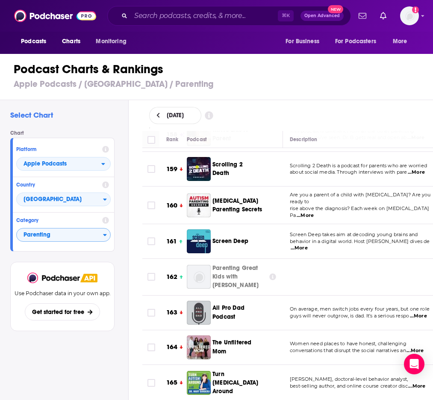
scroll to position [6678, 0]
click at [364, 375] on span "Dr. Mary Barbera, RN, doctoral-level behavior analyst," at bounding box center [349, 378] width 118 height 6
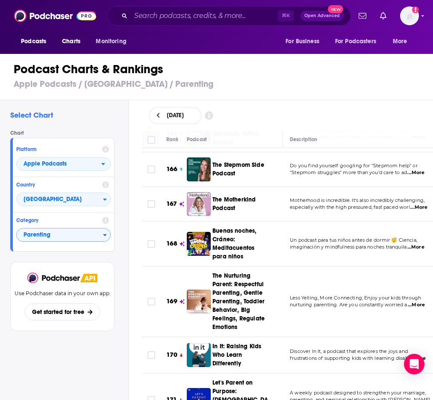
scroll to position [6927, 0]
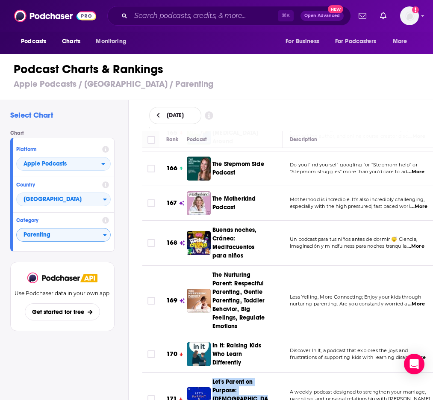
drag, startPoint x: 210, startPoint y: 183, endPoint x: 249, endPoint y: 220, distance: 54.1
click at [249, 372] on td "Let's Parent on Purpose: [DEMOGRAPHIC_DATA] Marriage, Parenting, and Disciplesh…" at bounding box center [235, 398] width 96 height 53
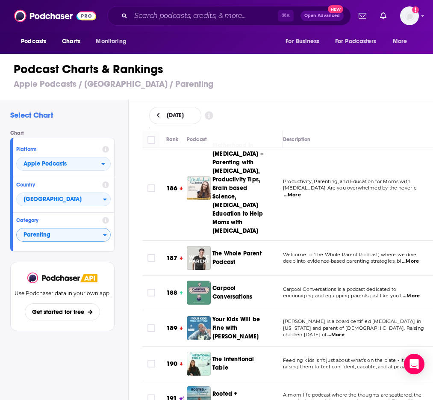
scroll to position [7884, 7]
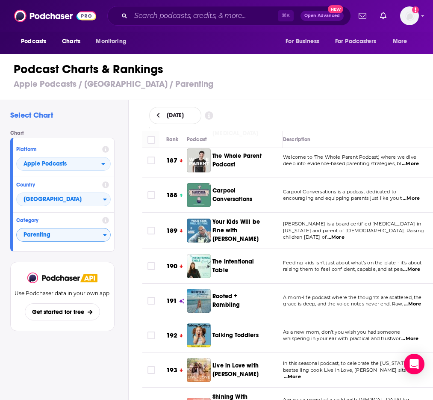
click at [301, 373] on span "...More" at bounding box center [292, 376] width 17 height 7
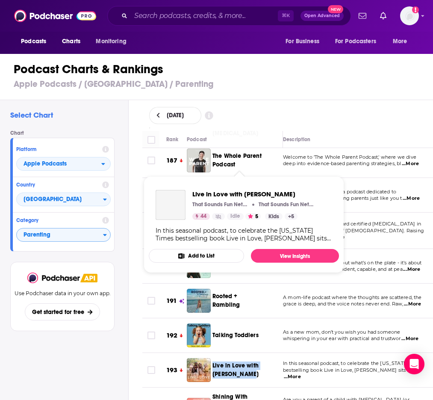
drag, startPoint x: 211, startPoint y: 149, endPoint x: 255, endPoint y: 164, distance: 46.3
click at [255, 358] on div "Live in Love with [PERSON_NAME]" at bounding box center [231, 370] width 89 height 24
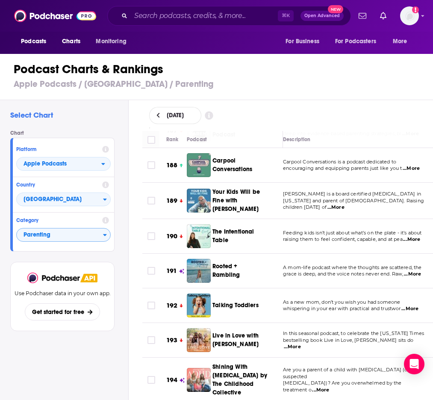
scroll to position [0, 0]
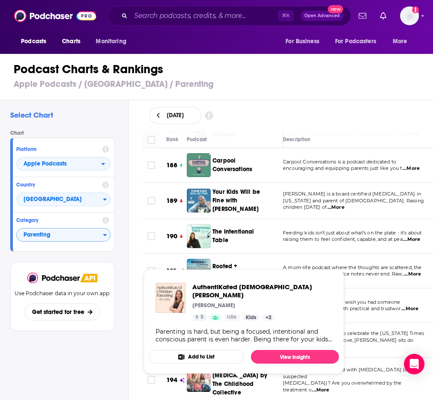
drag, startPoint x: 221, startPoint y: 371, endPoint x: 266, endPoint y: 388, distance: 48.3
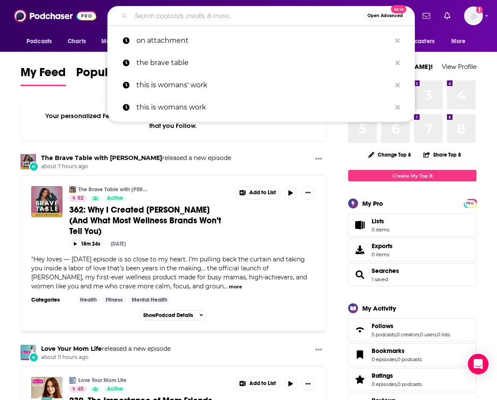
click at [281, 16] on input "Search podcasts, credits, & more..." at bounding box center [247, 16] width 232 height 14
paste input "Focus on the Family Broadcast"
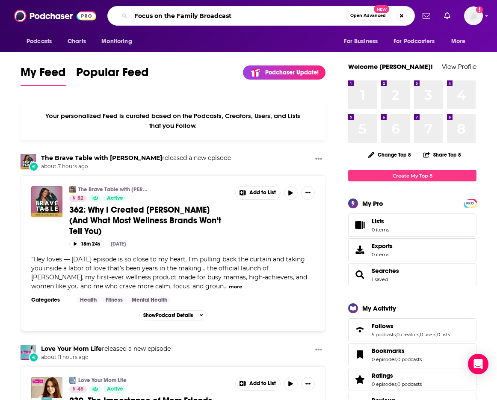
type input "Focus on the Family Broadcast"
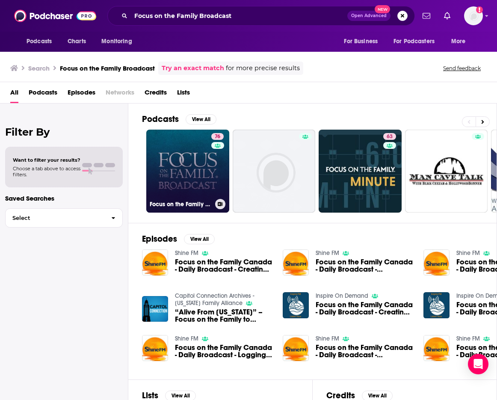
click at [185, 156] on link "76 Focus on the Family Broadcast" at bounding box center [187, 170] width 83 height 83
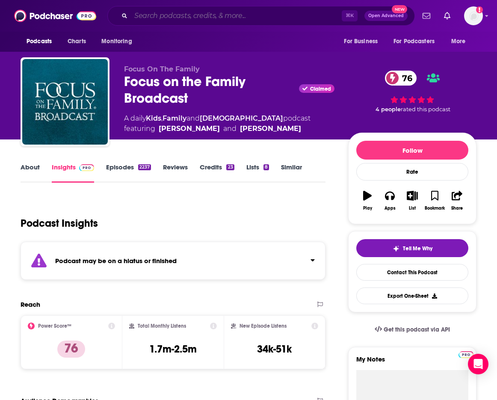
click at [223, 12] on input "Search podcasts, credits, & more..." at bounding box center [236, 16] width 211 height 14
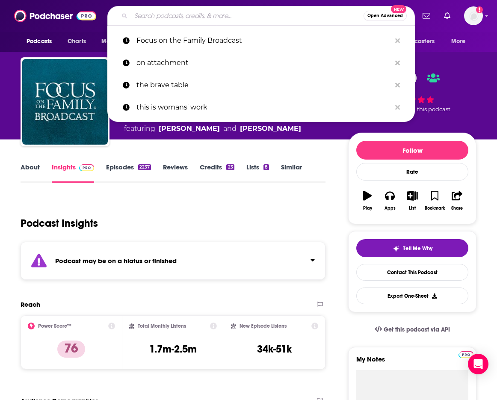
paste input "Parenting with Ginger Hubbard"
type input "Parenting with Ginger Hubbard"
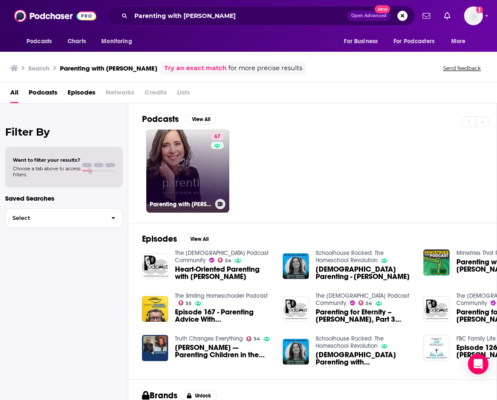
click at [173, 162] on link "67 Parenting with Ginger Hubbard" at bounding box center [187, 170] width 83 height 83
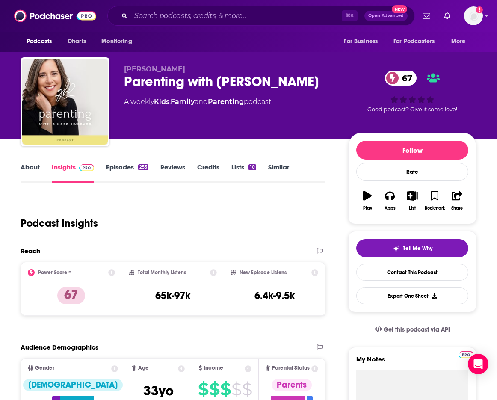
click at [38, 166] on link "About" at bounding box center [30, 173] width 19 height 20
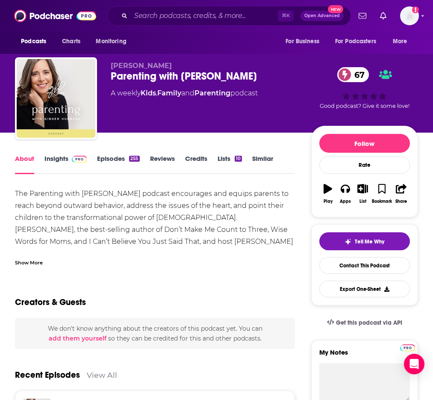
click at [64, 156] on link "Insights" at bounding box center [65, 164] width 42 height 20
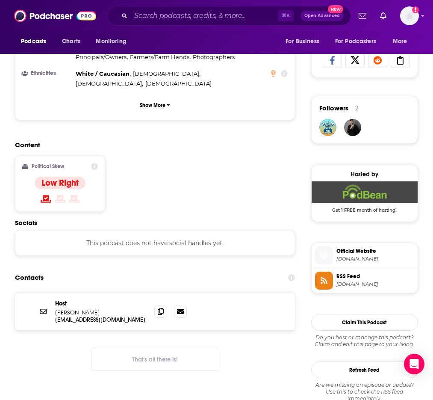
scroll to position [558, 0]
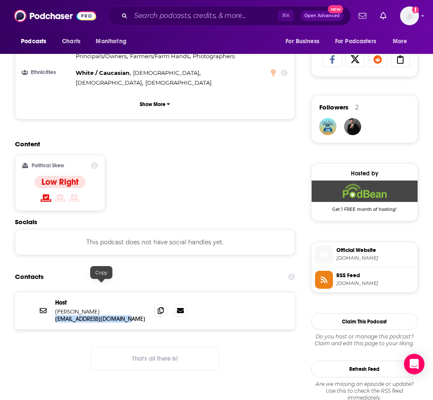
drag, startPoint x: 135, startPoint y: 284, endPoint x: 55, endPoint y: 286, distance: 80.4
click at [55, 315] on p "ginger@gingerhubbard.com" at bounding box center [101, 318] width 92 height 7
copy p "ginger@gingerhubbard.com"
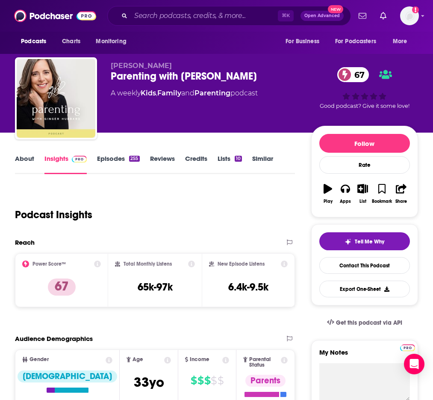
scroll to position [0, 0]
click at [228, 11] on input "Search podcasts, credits, & more..." at bounding box center [204, 16] width 147 height 14
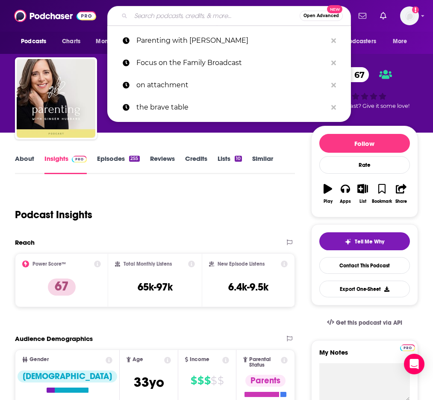
paste input "The Really Very Crunchy Podcast"
type input "The Really Very Crunchy Podcast"
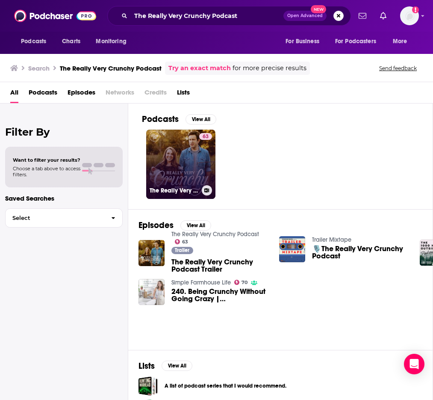
click at [166, 171] on link "63 The Really Very Crunchy Podcast" at bounding box center [180, 163] width 69 height 69
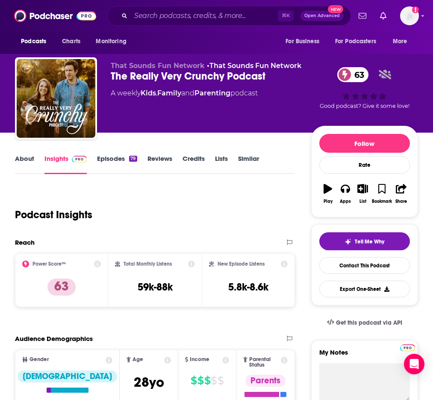
click at [27, 158] on link "About" at bounding box center [24, 164] width 19 height 20
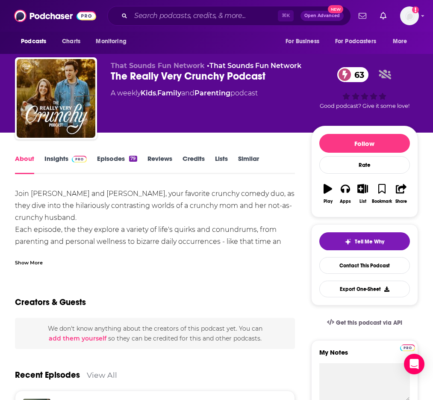
click at [158, 23] on div "⌘ K Open Advanced New" at bounding box center [229, 16] width 244 height 20
click at [159, 17] on input "Search podcasts, credits, & more..." at bounding box center [204, 16] width 147 height 14
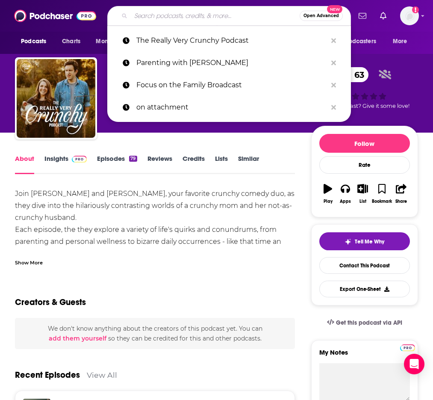
paste input "The Family Discipleship Podcast The Family Discipleship Podcast"
type input "The Family Discipleship Podcast The Family Discipleship Podcast"
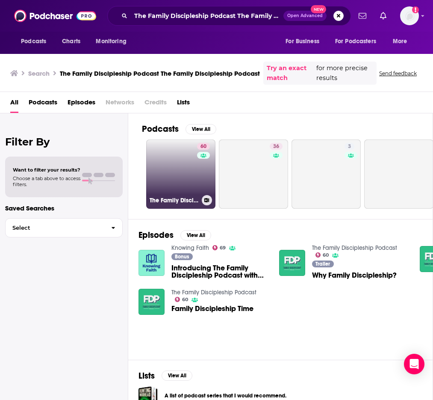
click at [176, 155] on link "60 The Family Discipleship Podcast" at bounding box center [180, 173] width 69 height 69
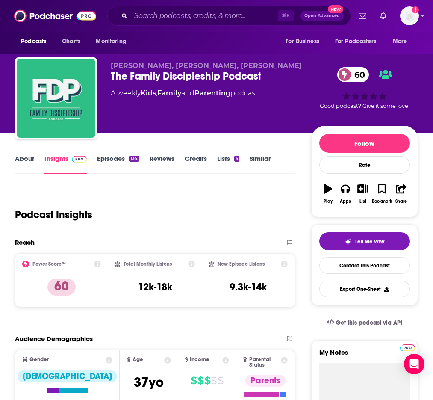
click at [26, 156] on link "About" at bounding box center [24, 164] width 19 height 20
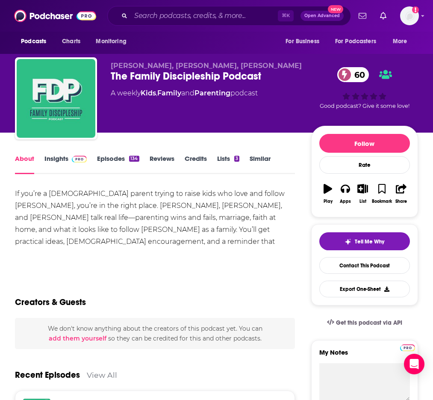
click at [66, 161] on link "Insights" at bounding box center [65, 164] width 42 height 20
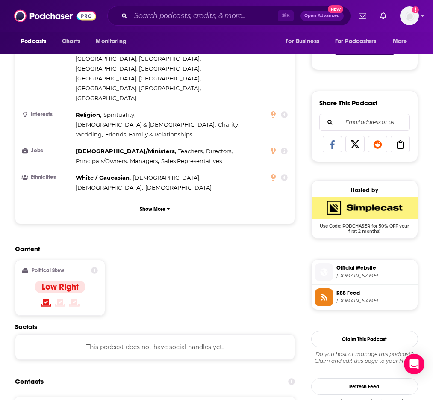
scroll to position [531, 0]
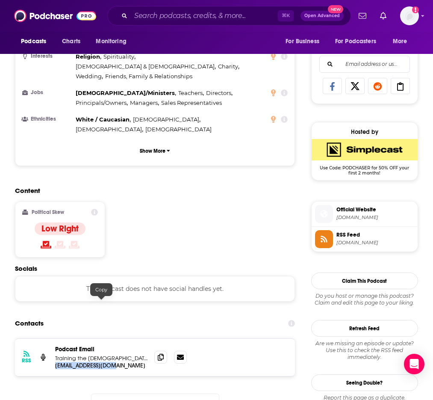
drag, startPoint x: 55, startPoint y: 301, endPoint x: 115, endPoint y: 301, distance: 59.8
click at [115, 338] on div "RSS Podcast Email Training the Church bradwygle@gmail.com bradwygle@gmail.com" at bounding box center [155, 356] width 280 height 37
copy p "bradwygle@gmail.com"
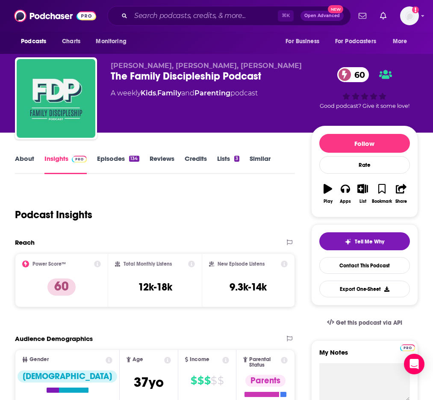
scroll to position [0, 0]
click at [173, 22] on input "Search podcasts, credits, & more..." at bounding box center [204, 16] width 147 height 14
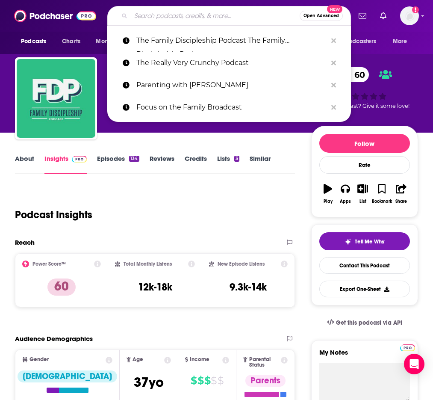
paste input "The Christian Parenting Podcast - Motherhood, Teaching kids about Jesus, Intent…"
type input "The Christian Parenting Podcast - Motherhood, Teaching kids about Jesus, Intent…"
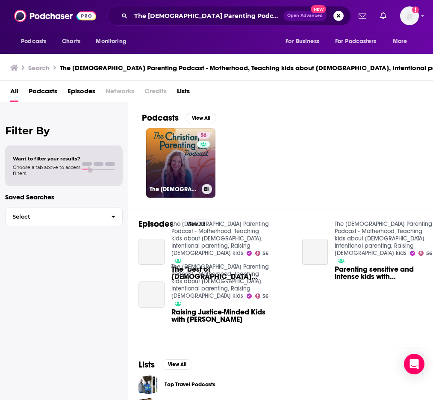
click at [169, 165] on link "56 The Christian Parenting Podcast - Motherhood, Teaching kids about Jesus, Int…" at bounding box center [180, 162] width 69 height 69
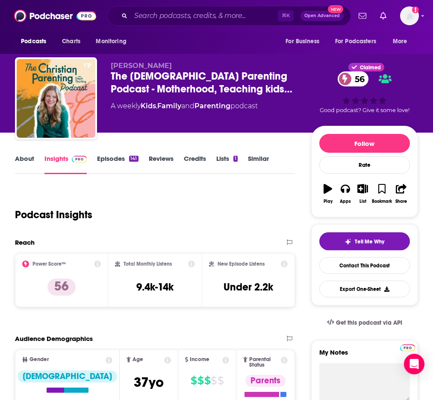
click at [24, 159] on link "About" at bounding box center [24, 164] width 19 height 20
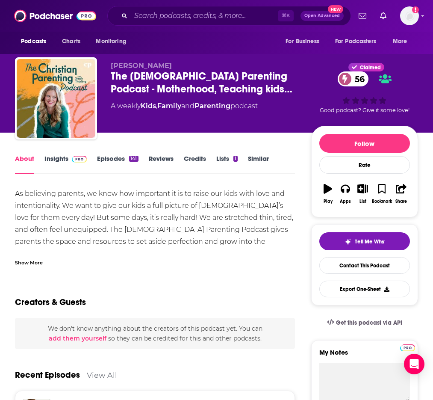
click at [55, 158] on link "Insights" at bounding box center [65, 164] width 42 height 20
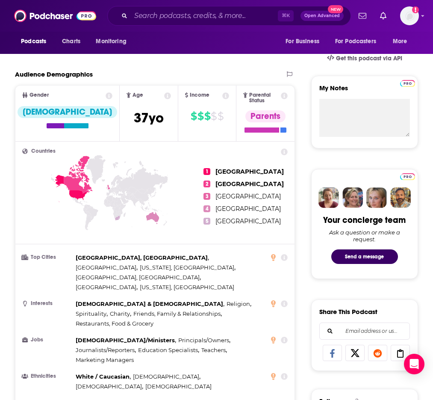
scroll to position [485, 0]
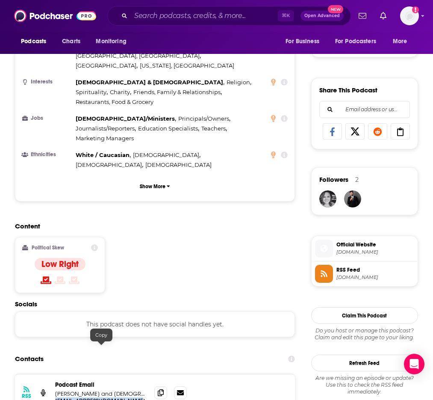
drag, startPoint x: 130, startPoint y: 345, endPoint x: 54, endPoint y: 349, distance: 76.6
click at [54, 374] on div "RSS Podcast Email Sherilyn R. Grant and Christian Parenting info@christianparen…" at bounding box center [155, 392] width 280 height 37
copy p "info@christianparenting.org"
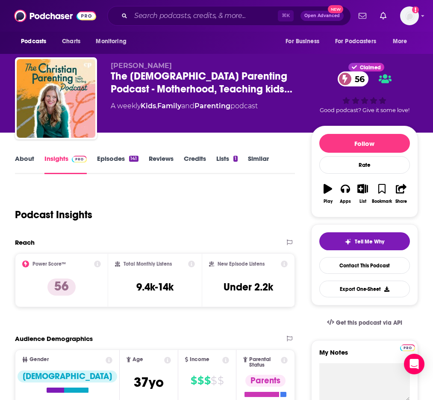
scroll to position [0, 0]
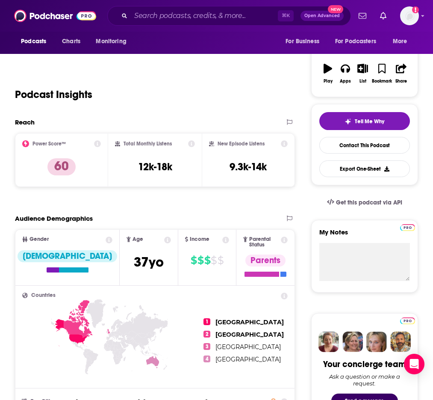
scroll to position [54, 0]
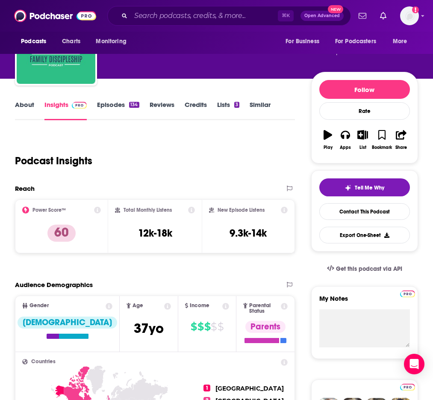
click at [18, 101] on link "About" at bounding box center [24, 110] width 19 height 20
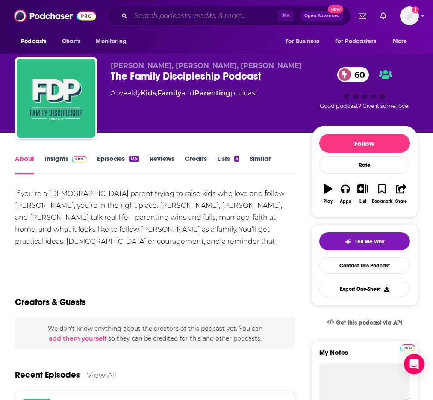
click at [159, 16] on input "Search podcasts, credits, & more..." at bounding box center [204, 16] width 147 height 14
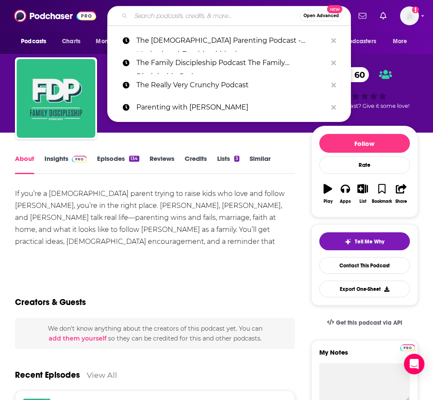
paste input "Restoration Home with Jennifer Pepito"
type input "Restoration Home with Jennifer Pepito"
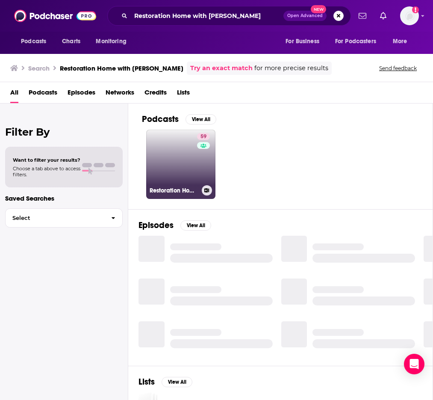
click at [176, 156] on link "59 Restoration Home with Jennifer Pepito" at bounding box center [180, 163] width 69 height 69
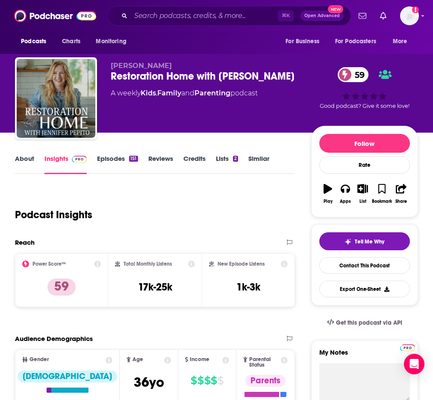
click at [26, 159] on link "About" at bounding box center [24, 164] width 19 height 20
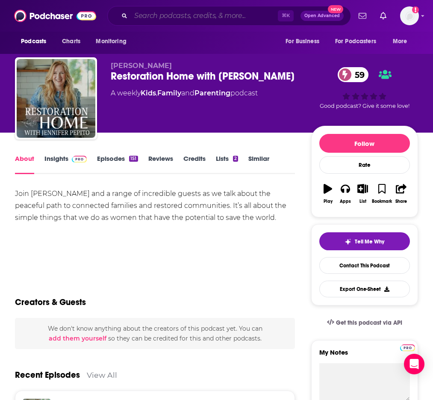
click at [192, 18] on input "Search podcasts, credits, & more..." at bounding box center [204, 16] width 147 height 14
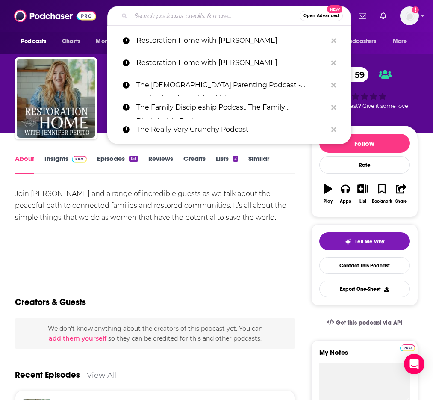
paste input "Focus on Parenting Podcast"
type input "Focus on Parenting Podcast"
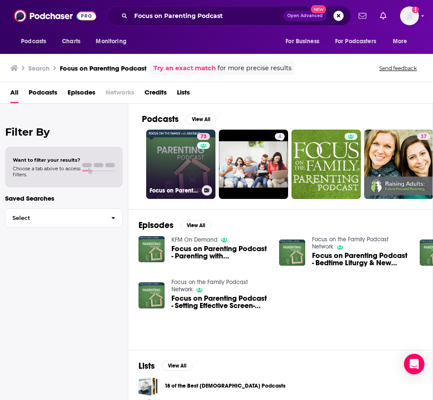
click at [179, 167] on link "73 Focus on Parenting Podcast" at bounding box center [180, 163] width 69 height 69
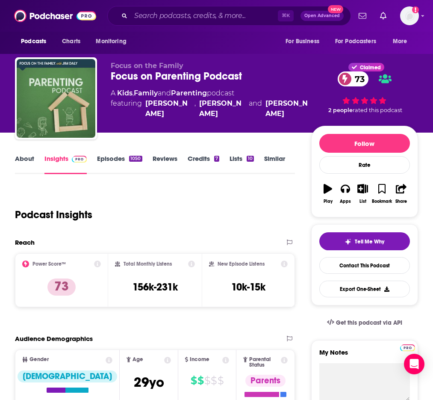
click at [22, 159] on link "About" at bounding box center [24, 164] width 19 height 20
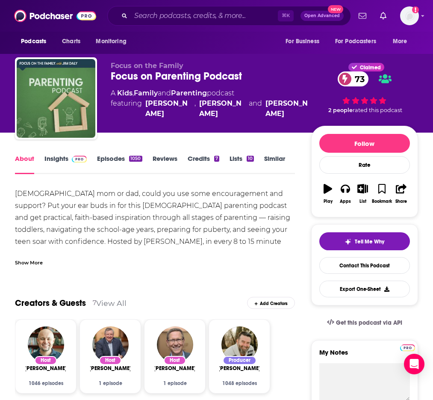
click at [58, 162] on link "Insights" at bounding box center [65, 164] width 42 height 20
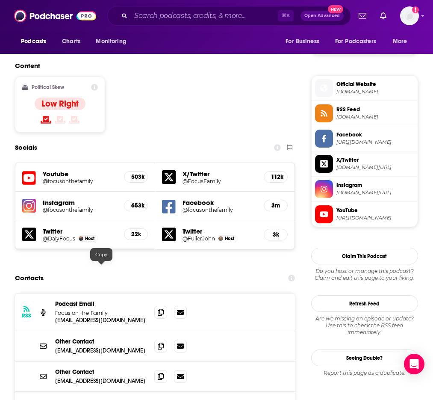
scroll to position [675, 0]
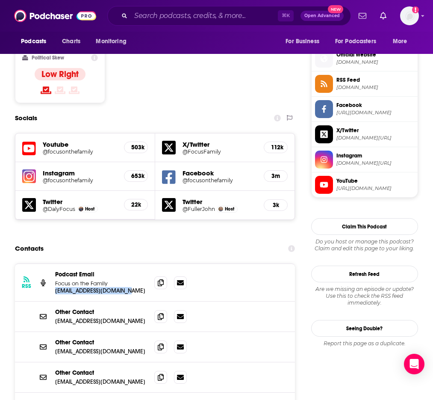
drag, startPoint x: 132, startPoint y: 239, endPoint x: 54, endPoint y: 241, distance: 77.8
click at [54, 264] on div "RSS Podcast Email Focus on the Family PodcastProducer@fotf.org PodcastProducer@…" at bounding box center [155, 283] width 280 height 38
copy p "PodcastProducer@fotf.org"
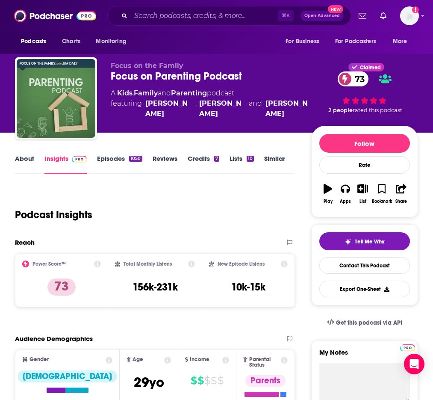
scroll to position [0, 0]
click at [178, 22] on input "Search podcasts, credits, & more..." at bounding box center [204, 16] width 147 height 14
paste input "Raising Us: A Parenting Podcast"
type input "Raising Us: A Parenting Podcast"
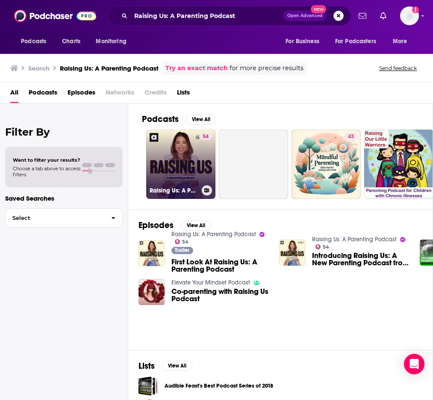
click at [213, 149] on link "54 Raising Us: A Parenting Podcast" at bounding box center [180, 163] width 69 height 69
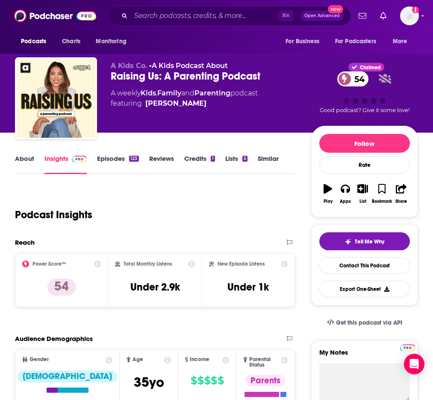
click at [29, 162] on link "About" at bounding box center [24, 164] width 19 height 20
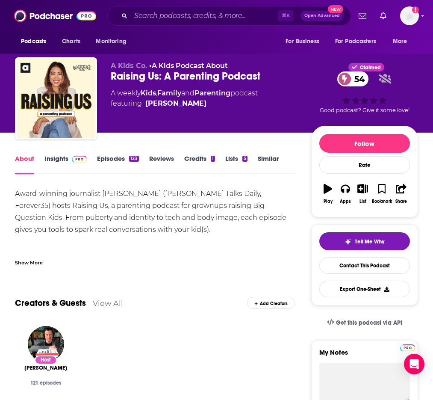
click at [57, 158] on link "Insights" at bounding box center [65, 164] width 42 height 20
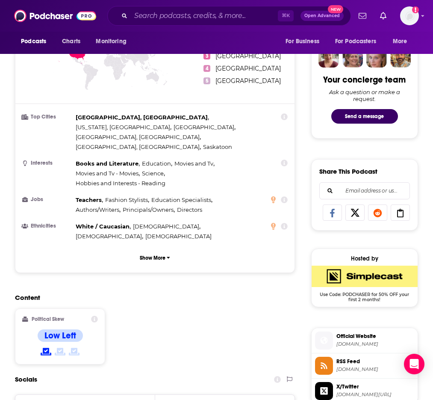
scroll to position [629, 0]
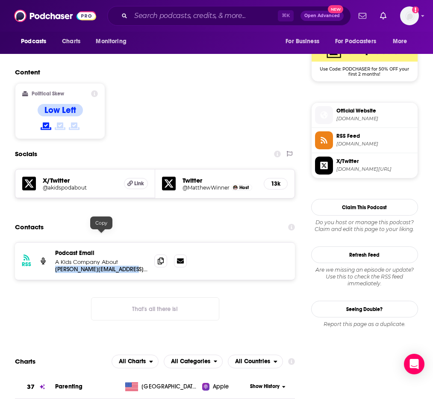
drag, startPoint x: 139, startPoint y: 233, endPoint x: 57, endPoint y: 236, distance: 82.1
click at [57, 265] on p "matthew@akidsbookabout.com" at bounding box center [101, 268] width 92 height 7
copy p "matthew@akidsbookabout.com"
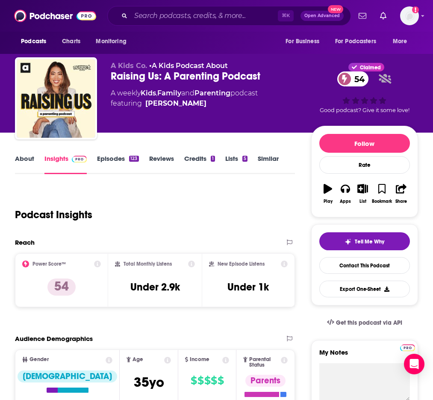
scroll to position [0, 0]
click at [170, 16] on input "Search podcasts, credits, & more..." at bounding box center [204, 16] width 147 height 14
paste input "The Joy Filled Podcast - Christian Motherhood, Stay at Home Mom Mindset, and Fa…"
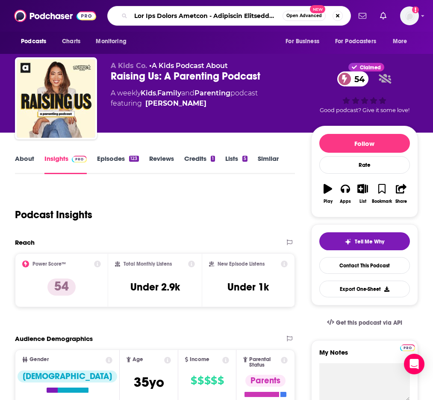
type input "The Joy Filled Podcast - Christian Motherhood, Stay at Home Mom Mindset, and Fa…"
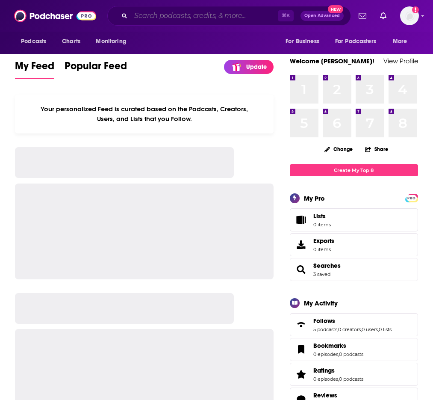
click at [138, 10] on input "Search podcasts, credits, & more..." at bounding box center [204, 16] width 147 height 14
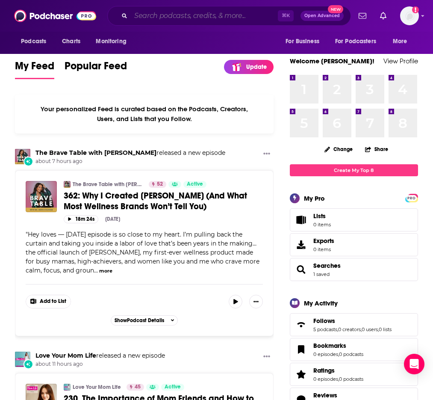
click at [162, 14] on input "Search podcasts, credits, & more..." at bounding box center [204, 16] width 147 height 14
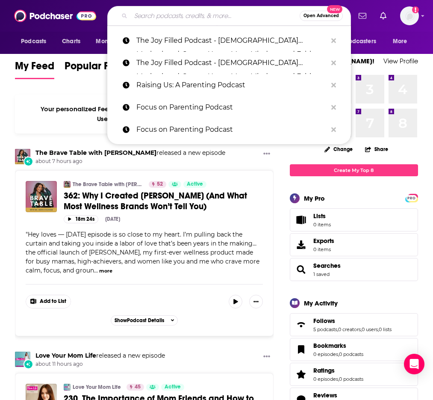
paste input "The Joy Filled Podcast - Christian Motherhood, Stay at Home Mom Mindset, and Fa…"
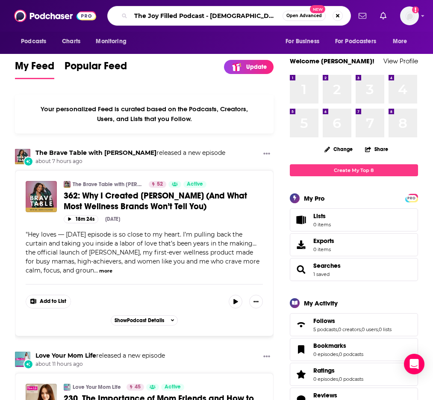
type input "The Joy Filled Podcast - Christian Motherhood, Stay at Home Mom Mindset, and Fa…"
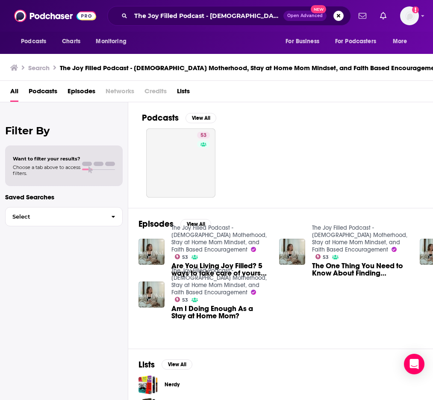
click at [173, 165] on link "53" at bounding box center [180, 162] width 69 height 69
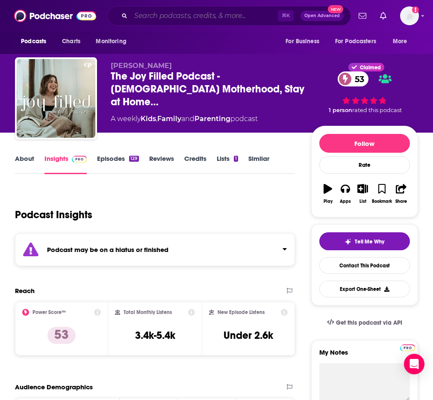
click at [168, 13] on input "Search podcasts, credits, & more..." at bounding box center [204, 16] width 147 height 14
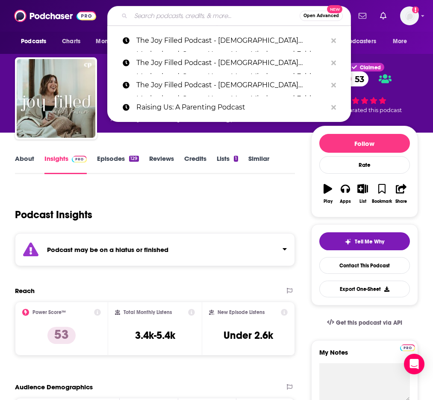
paste input "Famous at Home"
type input "Famous at Home"
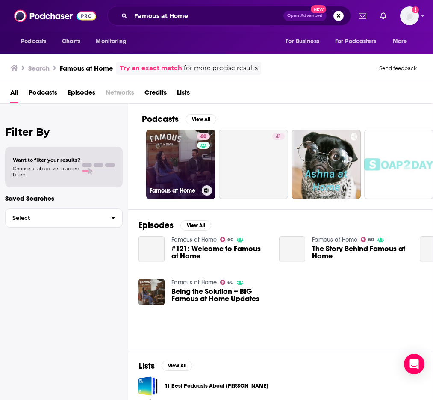
click at [172, 152] on link "60 Famous at Home" at bounding box center [180, 163] width 69 height 69
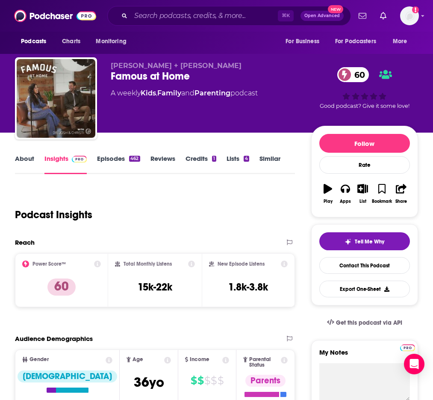
click at [28, 156] on link "About" at bounding box center [24, 164] width 19 height 20
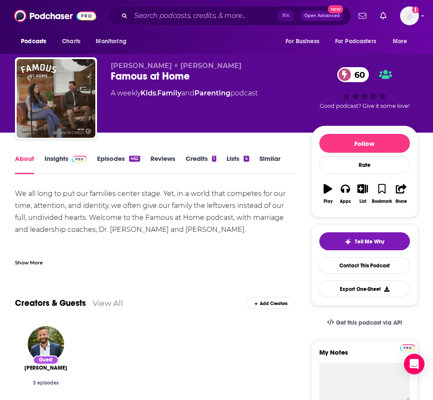
scroll to position [19, 0]
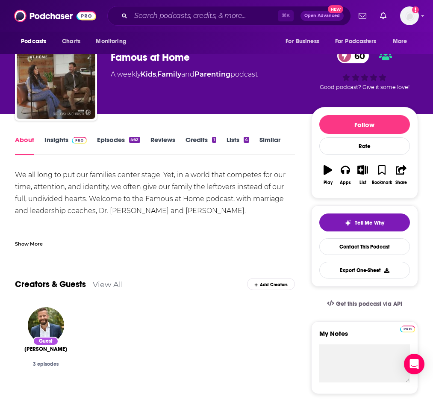
click at [162, 8] on div "⌘ K Open Advanced New" at bounding box center [229, 16] width 244 height 20
click at [164, 17] on input "Search podcasts, credits, & more..." at bounding box center [204, 16] width 147 height 14
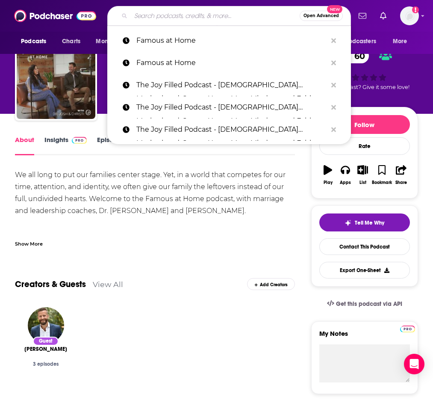
paste input "Raising Godly Girls"
type input "Raising Godly Girls"
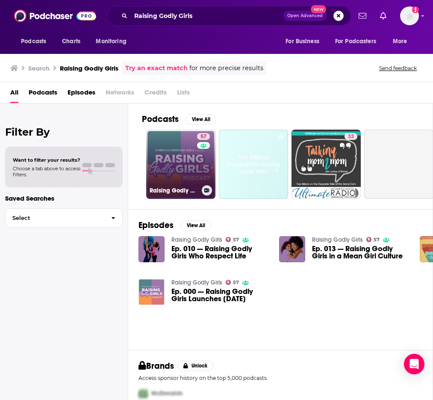
click at [181, 145] on link "57 Raising Godly Girls" at bounding box center [180, 163] width 69 height 69
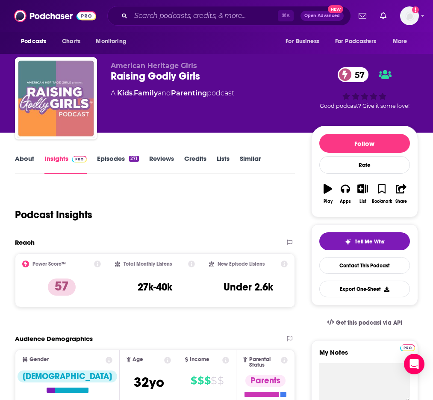
click at [26, 163] on link "About" at bounding box center [24, 164] width 19 height 20
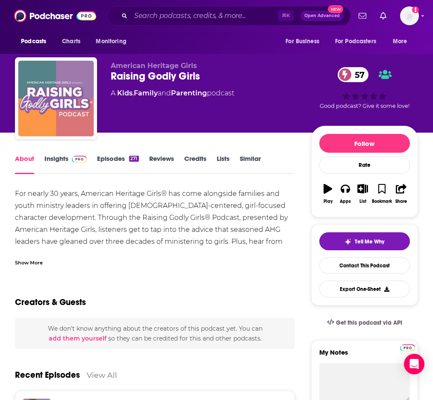
click at [64, 157] on link "Insights" at bounding box center [65, 164] width 42 height 20
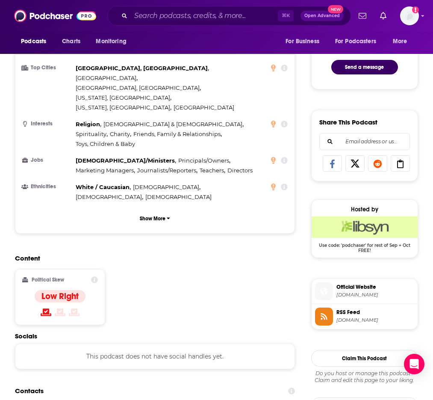
scroll to position [515, 0]
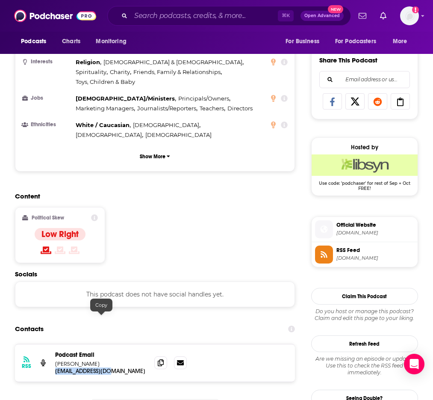
drag, startPoint x: 102, startPoint y: 314, endPoint x: 114, endPoint y: 316, distance: 12.1
click at [114, 351] on div "Podcast Email Wayne Stender wstender@gmail.com wstender@gmail.com" at bounding box center [101, 363] width 92 height 24
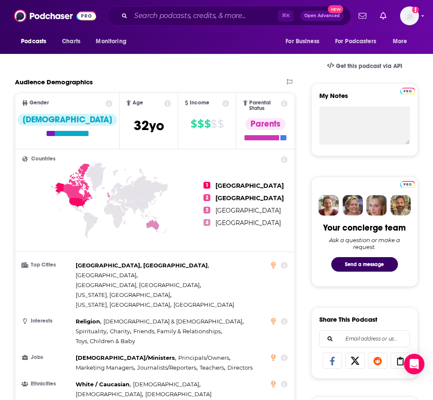
scroll to position [0, 0]
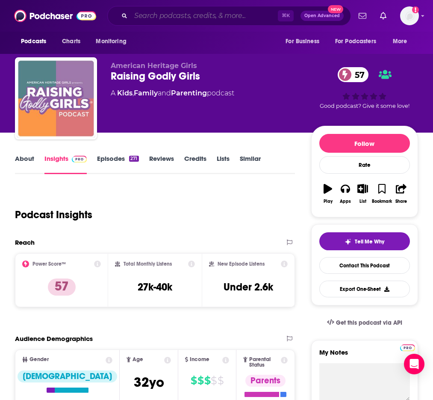
click at [187, 12] on input "Search podcasts, credits, & more..." at bounding box center [204, 16] width 147 height 14
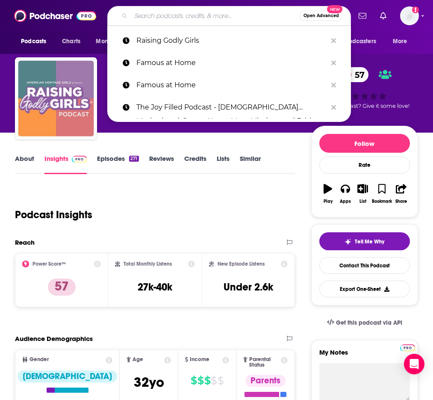
paste input "The Longest Shortest Time"
type input "The Longest Shortest Time"
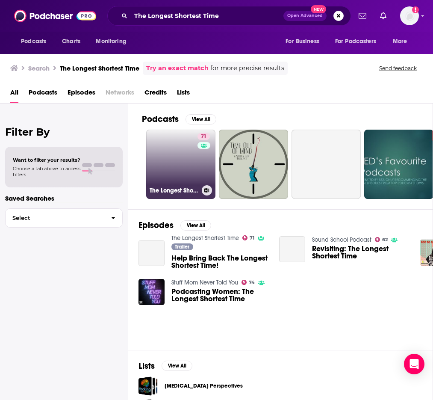
click at [185, 148] on link "71 The Longest Shortest Time" at bounding box center [180, 163] width 69 height 69
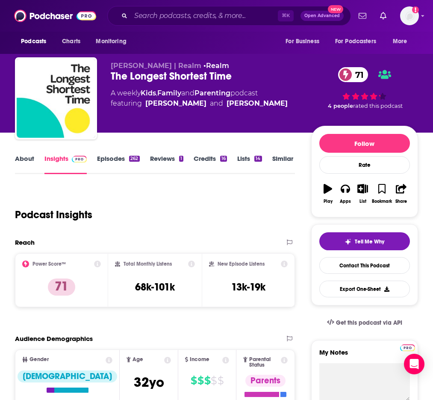
click at [31, 158] on link "About" at bounding box center [24, 164] width 19 height 20
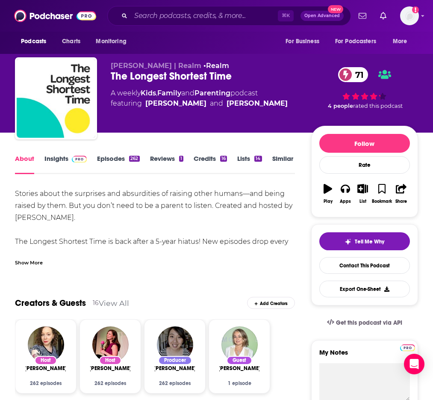
click at [53, 157] on link "Insights" at bounding box center [65, 164] width 42 height 20
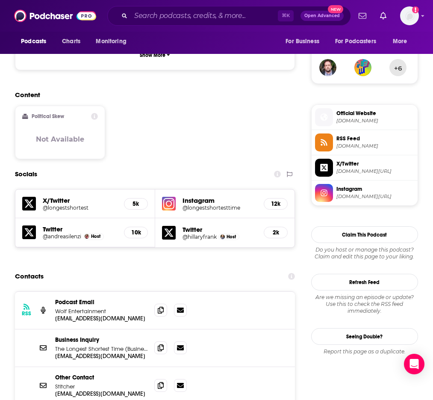
scroll to position [617, 0]
drag, startPoint x: 113, startPoint y: 275, endPoint x: 52, endPoint y: 278, distance: 61.2
click at [52, 291] on div "RSS Podcast Email Wolf Entertainment podcast@realm.fm podcast@realm.fm" at bounding box center [155, 310] width 280 height 38
copy p "podcast@realm.fm"
drag, startPoint x: 100, startPoint y: 312, endPoint x: 54, endPoint y: 312, distance: 45.7
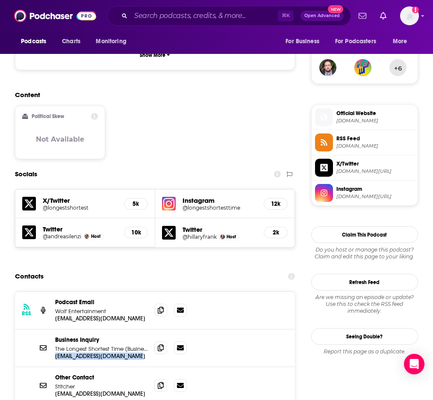
click at [54, 329] on div "Business Inquiry The Longest Shortest Time (Business Inquiry) biz@longestshorte…" at bounding box center [155, 348] width 280 height 38
copy p "biz@longestshortesttime.com"
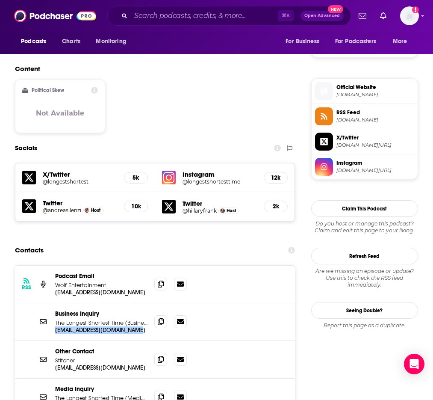
scroll to position [669, 0]
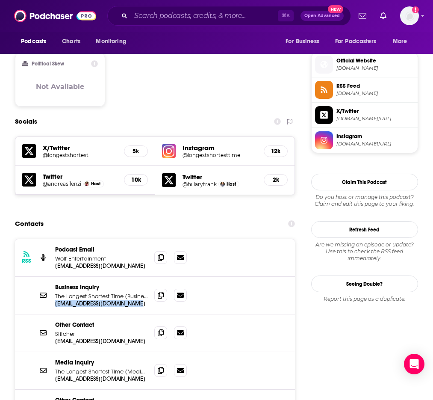
drag, startPoint x: 148, startPoint y: 336, endPoint x: 51, endPoint y: 337, distance: 97.4
click at [51, 352] on div "Media Inquiry The Longest Shortest Time (Media Inquiry) media@longestshortestti…" at bounding box center [155, 371] width 280 height 38
copy p "media@longestshortesttime.com"
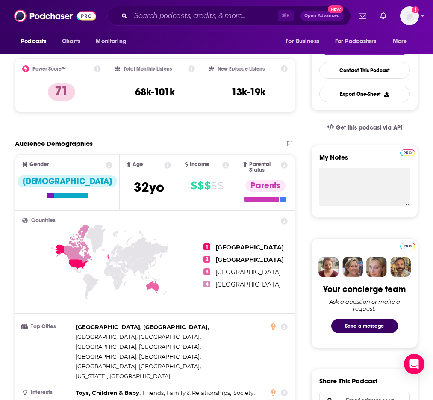
scroll to position [105, 0]
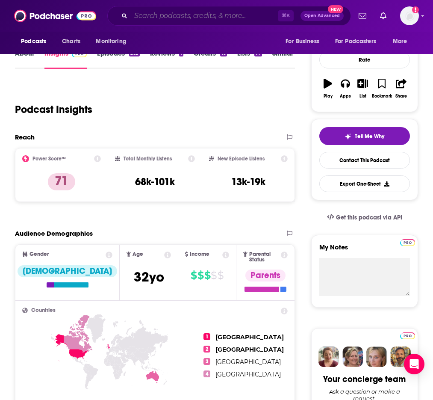
click at [173, 16] on input "Search podcasts, credits, & more..." at bounding box center [204, 16] width 147 height 14
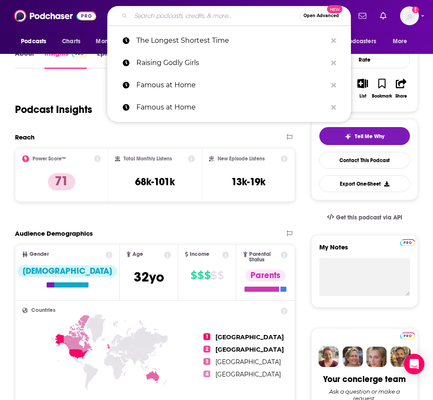
paste input "The MAVEN Parent Podcast"
type input "The MAVEN Parent Podcast"
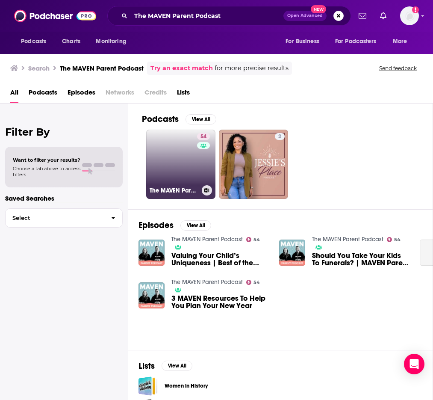
click at [191, 159] on link "54 The MAVEN Parent Podcast" at bounding box center [180, 163] width 69 height 69
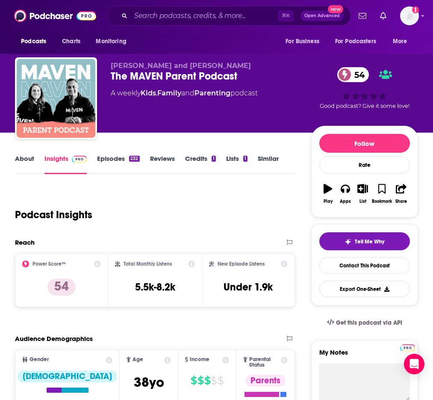
click at [20, 158] on link "About" at bounding box center [24, 164] width 19 height 20
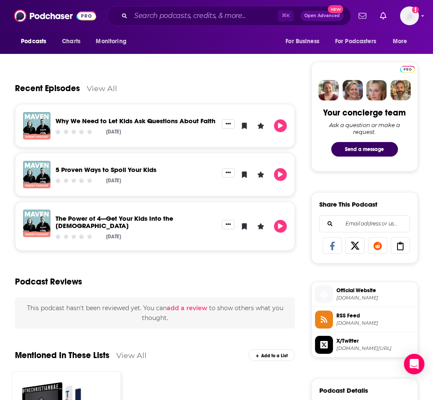
scroll to position [386, 0]
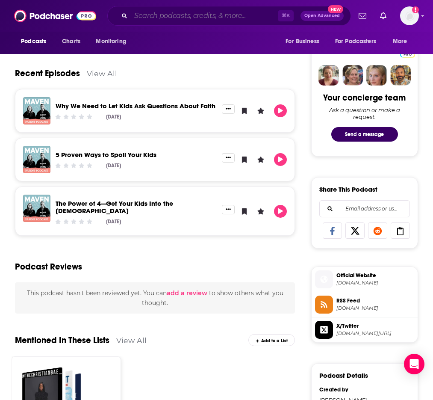
click at [174, 10] on input "Search podcasts, credits, & more..." at bounding box center [204, 16] width 147 height 14
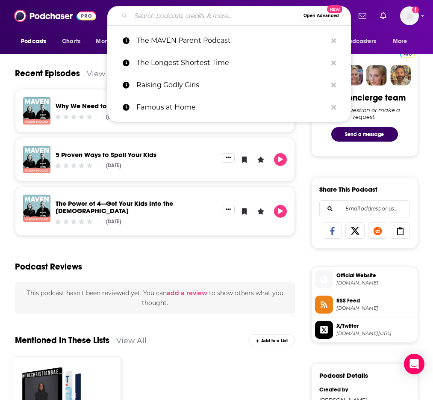
paste input "Messy Family Podcast : Catholic Conversations on Marriage and Family"
type input "Messy Family Podcast : Catholic Conversations on Marriage and Family"
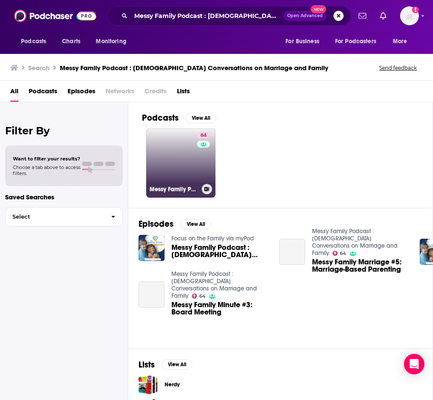
click at [168, 169] on link "64 Messy Family Podcast : Catholic Conversations on Marriage and Family" at bounding box center [180, 162] width 69 height 69
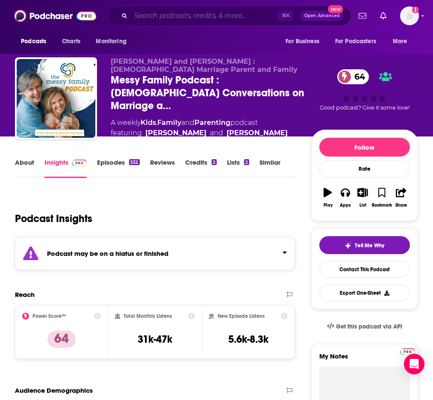
click at [159, 13] on input "Search podcasts, credits, & more..." at bounding box center [204, 16] width 147 height 14
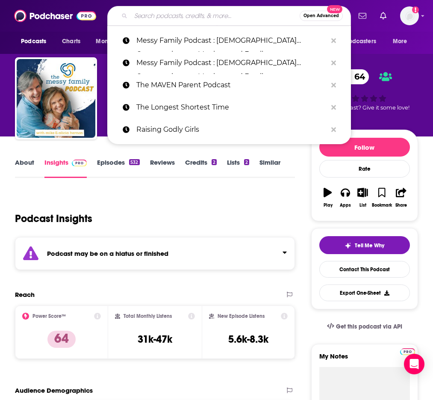
paste input "Care and Feeding | Slate's parenting show"
type input "Care and Feeding | Slate's parenting show"
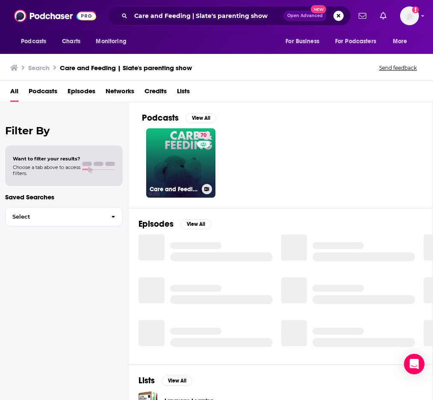
click at [172, 167] on link "70 Care and Feeding | Slate's parenting show" at bounding box center [180, 162] width 69 height 69
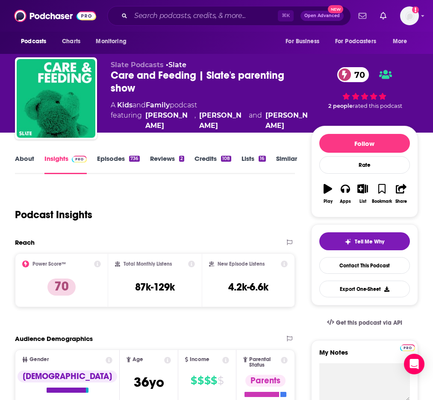
scroll to position [0, 0]
click at [24, 161] on link "About" at bounding box center [24, 164] width 19 height 20
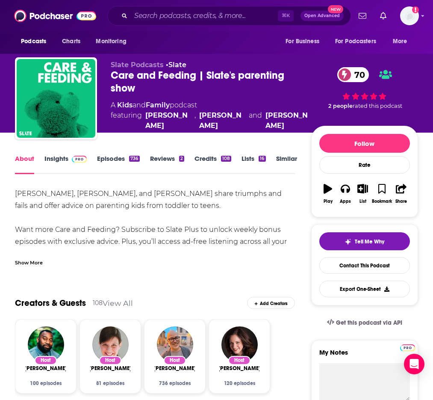
click at [52, 159] on link "Insights" at bounding box center [65, 164] width 42 height 20
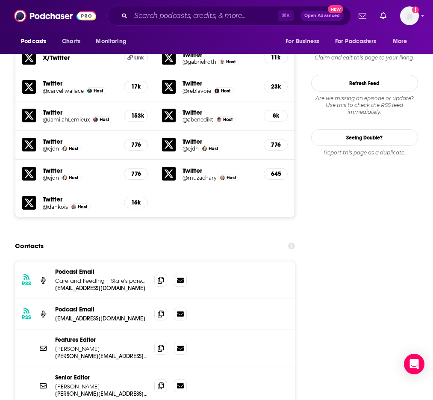
scroll to position [806, 0]
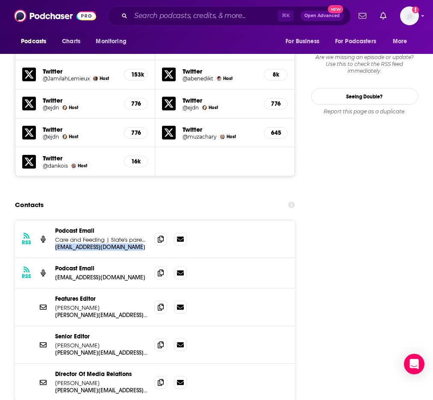
drag, startPoint x: 142, startPoint y: 214, endPoint x: 53, endPoint y: 217, distance: 88.5
click at [53, 220] on div "RSS Podcast Email Care and Feeding | Slate's parenting show careandfeedingpod@s…" at bounding box center [155, 239] width 280 height 38
copy p "careandfeedingpod@slate.com"
drag, startPoint x: 110, startPoint y: 290, endPoint x: 117, endPoint y: 288, distance: 7.2
click at [111, 290] on div "Features Editor Jeffrey Bloomer jeffrey.bloomer@slate.com jeffrey.bloomer@slate…" at bounding box center [155, 307] width 280 height 38
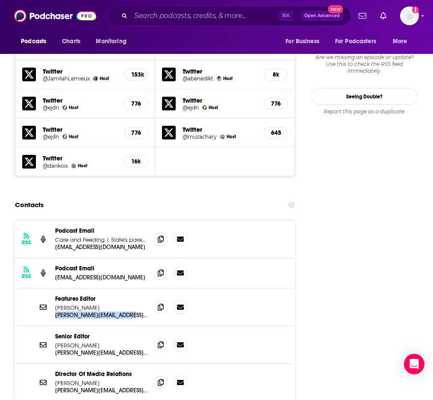
drag, startPoint x: 132, startPoint y: 282, endPoint x: 55, endPoint y: 284, distance: 77.8
click at [55, 288] on div "Features Editor Jeffrey Bloomer jeffrey.bloomer@slate.com jeffrey.bloomer@slate…" at bounding box center [155, 307] width 280 height 38
copy p "jeffrey.bloomer@slate.com"
drag, startPoint x: 135, startPoint y: 355, endPoint x: 54, endPoint y: 359, distance: 80.8
click at [54, 363] on div "Director Of Media Relations Katie Rayford katie.rayford@slate.com katie.rayford…" at bounding box center [155, 381] width 280 height 37
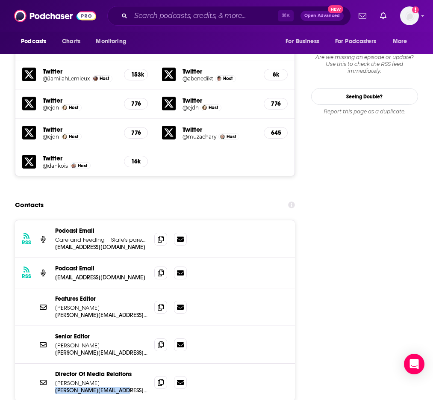
copy p "katie.rayford@slate.com"
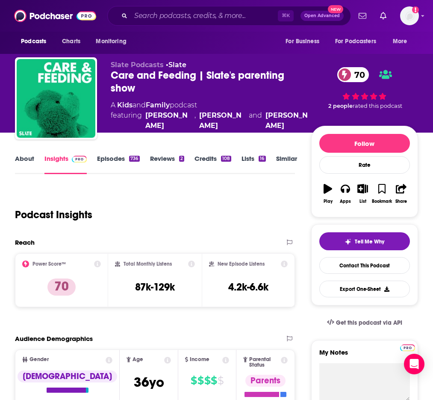
scroll to position [0, 0]
click at [184, 12] on input "Search podcasts, credits, & more..." at bounding box center [204, 16] width 147 height 14
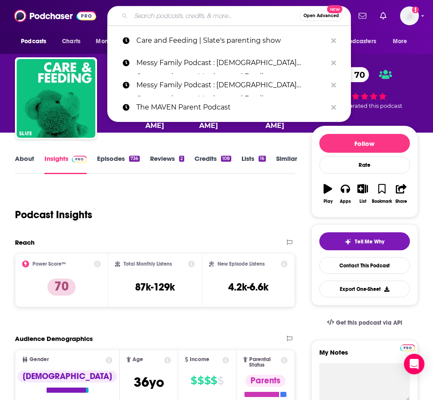
paste input "Get Mom Ready Podcast"
type input "Get Mom Ready Podcast"
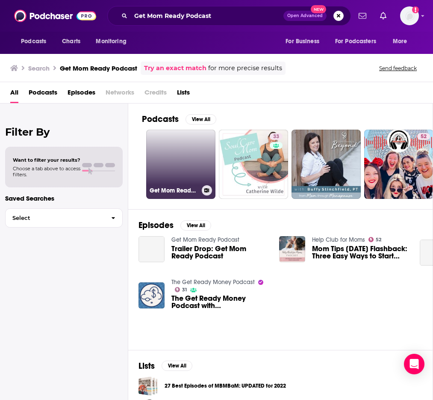
click at [174, 158] on link "Get Mom Ready Podcast" at bounding box center [180, 163] width 69 height 69
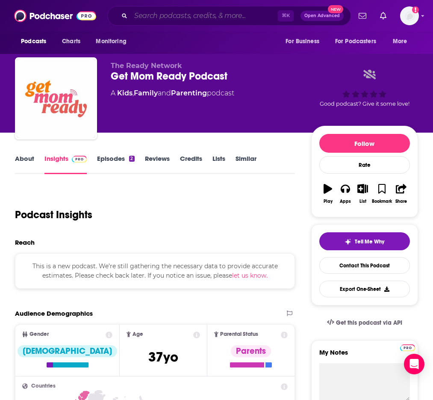
click at [191, 17] on input "Search podcasts, credits, & more..." at bounding box center [204, 16] width 147 height 14
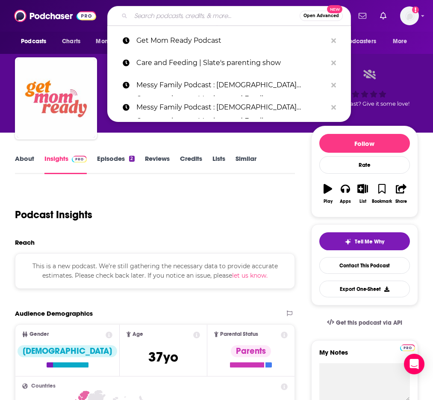
paste input "Mindful Motherhood"
type input "Mindful Motherhood"
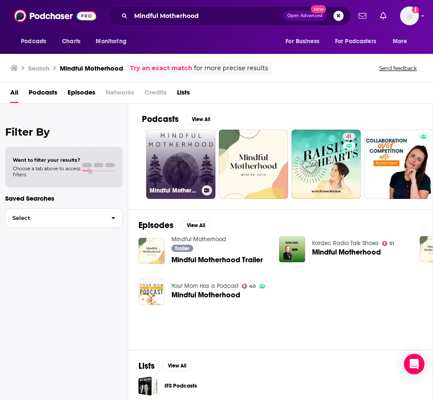
click at [187, 153] on link "Mindful Motherhood" at bounding box center [180, 163] width 69 height 69
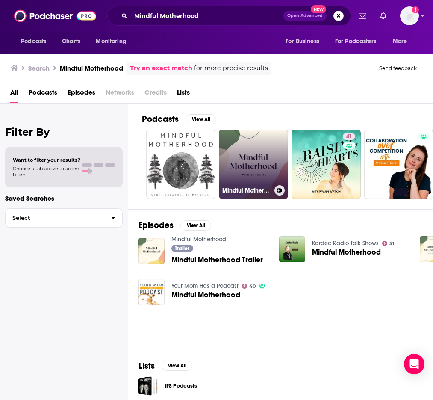
click at [241, 153] on link "Mindful Motherhood" at bounding box center [253, 163] width 69 height 69
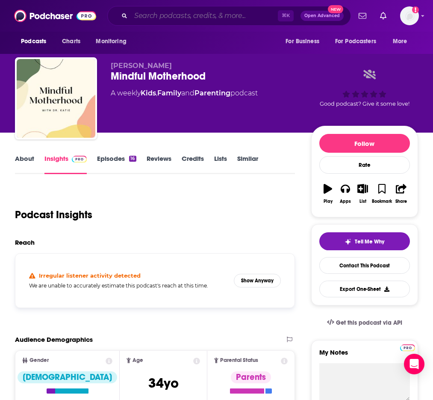
click at [178, 17] on input "Search podcasts, credits, & more..." at bounding box center [204, 16] width 147 height 14
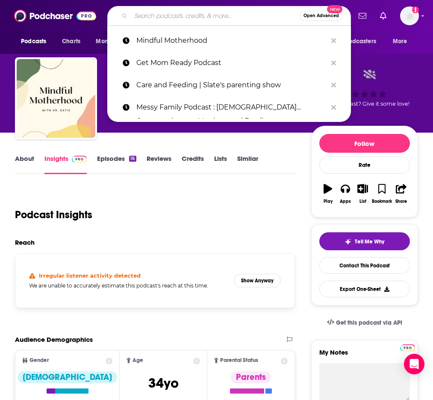
paste input "The Parenting Reframe"
type input "The Parenting Reframe"
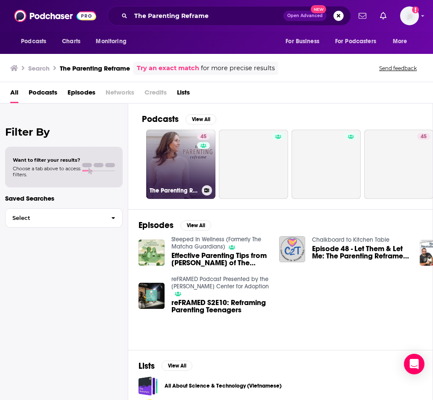
click at [183, 153] on link "45 The Parenting Reframe" at bounding box center [180, 163] width 69 height 69
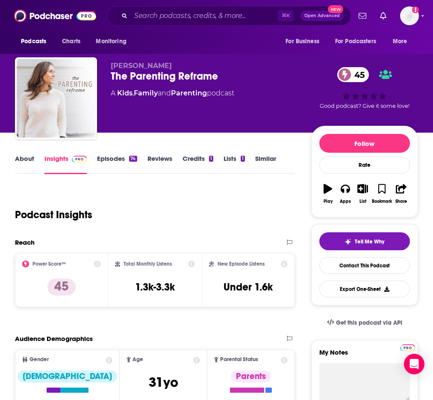
click at [32, 159] on link "About" at bounding box center [24, 164] width 19 height 20
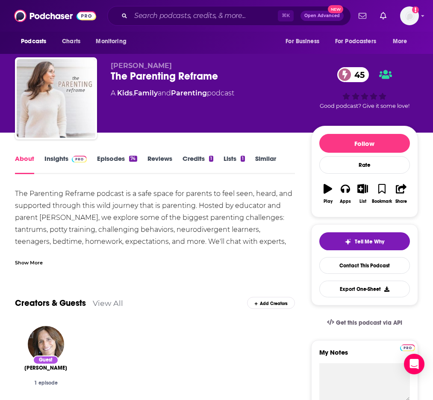
click at [52, 157] on link "Insights" at bounding box center [65, 164] width 42 height 20
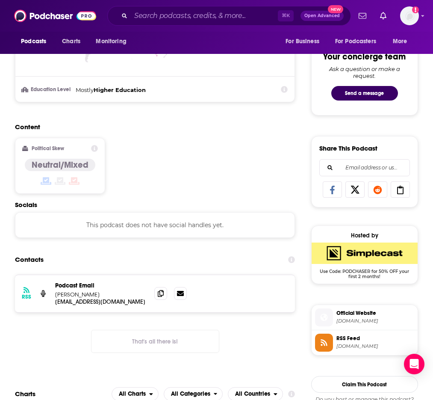
scroll to position [494, 0]
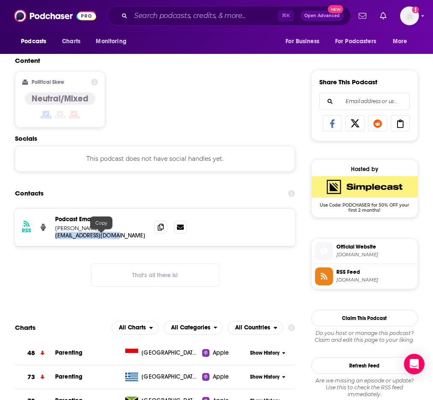
drag, startPoint x: 127, startPoint y: 233, endPoint x: 55, endPoint y: 238, distance: 72.3
click at [55, 238] on div "RSS Podcast Email Albiona Rakipi albiona324@gmail.com albiona324@gmail.com" at bounding box center [155, 227] width 280 height 37
copy p "albiona324@gmail.com"
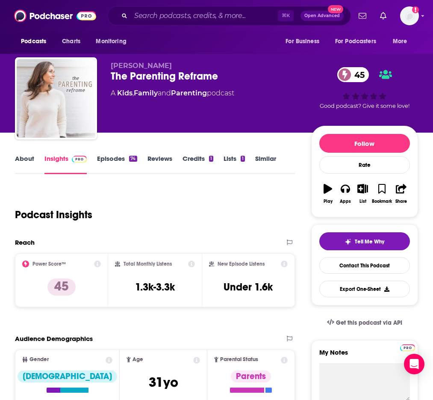
scroll to position [0, 0]
click at [173, 19] on input "Search podcasts, credits, & more..." at bounding box center [204, 16] width 147 height 14
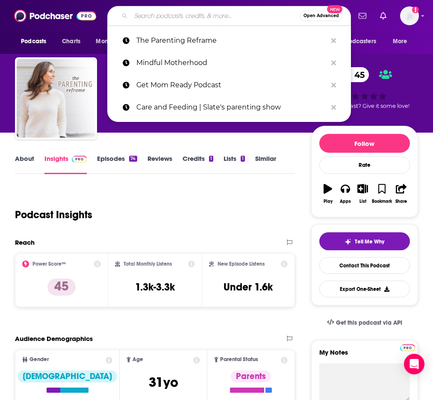
paste input "Let's Parent on Purpose: [DEMOGRAPHIC_DATA] Marriage, Parenting, and Disciplesh…"
type input "Let's Parent on Purpose: [DEMOGRAPHIC_DATA] Marriage, Parenting, and Disciplesh…"
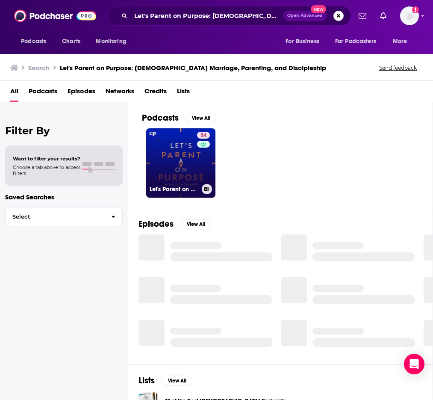
click at [187, 149] on link "54 Let's Parent on Purpose: Christian Marriage, Parenting, and Discipleship" at bounding box center [180, 162] width 69 height 69
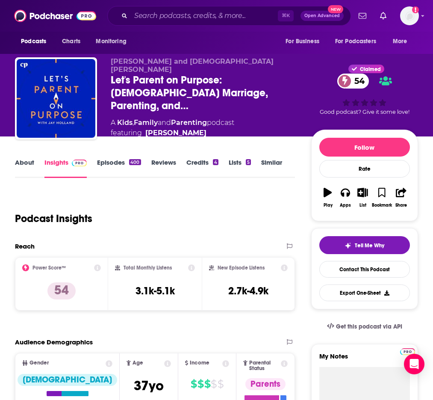
click at [15, 159] on link "About" at bounding box center [24, 168] width 19 height 20
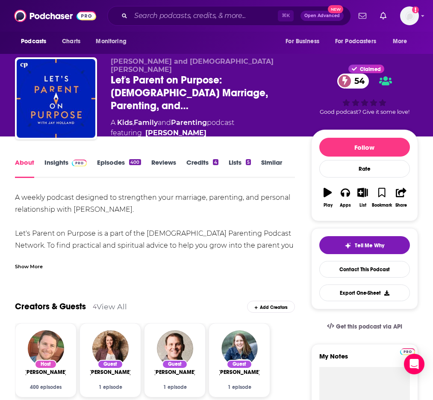
click at [61, 161] on link "Insights" at bounding box center [65, 168] width 42 height 20
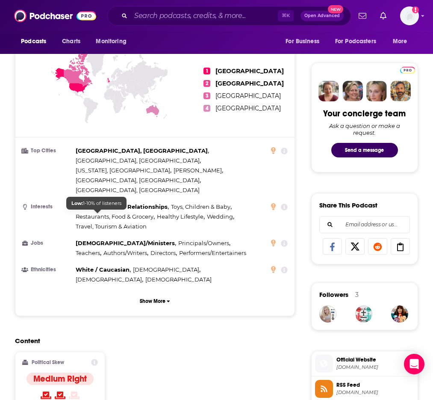
scroll to position [474, 0]
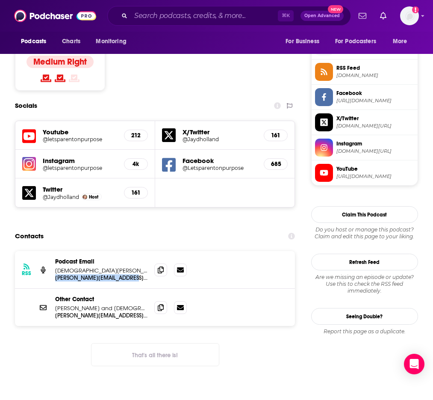
drag, startPoint x: 139, startPoint y: 229, endPoint x: 55, endPoint y: 234, distance: 84.7
click at [55, 251] on div "RSS Podcast Email [DEMOGRAPHIC_DATA][PERSON_NAME] [PERSON_NAME][EMAIL_ADDRESS][…" at bounding box center [155, 270] width 280 height 38
copy p "[PERSON_NAME][EMAIL_ADDRESS][DOMAIN_NAME]"
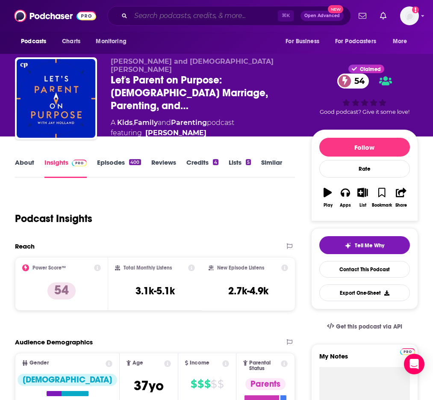
click at [173, 14] on input "Search podcasts, credits, & more..." at bounding box center [204, 16] width 147 height 14
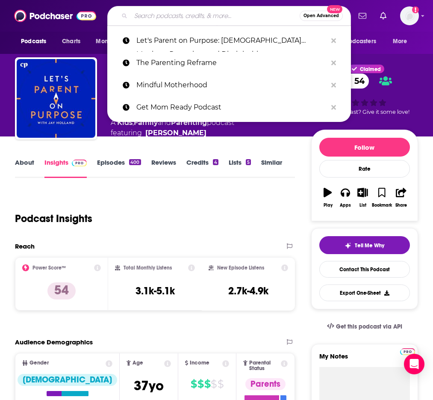
paste input "Live in Love with [PERSON_NAME]"
type input "Live in Love with [PERSON_NAME]"
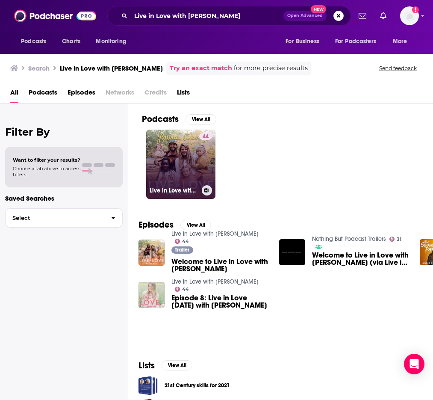
click at [171, 157] on link "44 Live in Love with [PERSON_NAME]" at bounding box center [180, 163] width 69 height 69
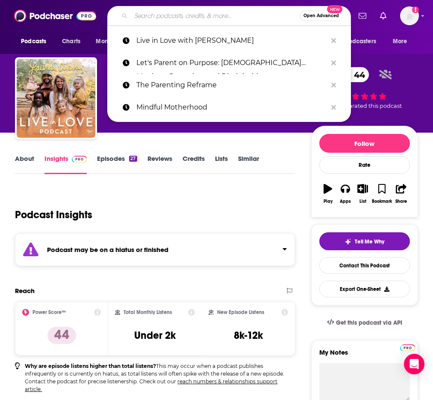
click at [166, 15] on input "Search podcasts, credits, & more..." at bounding box center [215, 16] width 169 height 14
paste input "AuthentiKated [DEMOGRAPHIC_DATA][PERSON_NAME]"
type input "AuthentiKated [DEMOGRAPHIC_DATA][PERSON_NAME]"
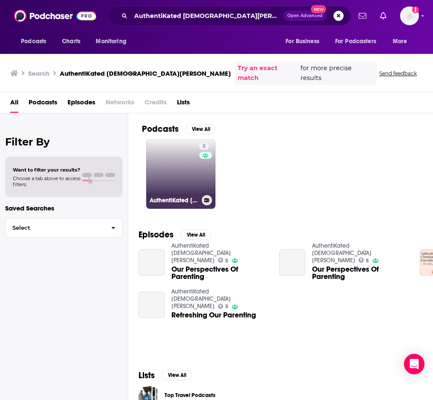
click at [172, 169] on link "5 AuthentiKated [DEMOGRAPHIC_DATA][PERSON_NAME]" at bounding box center [180, 173] width 69 height 69
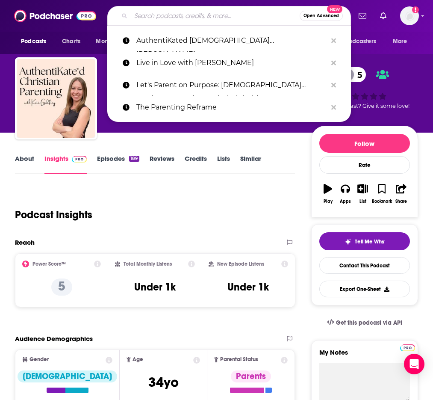
click at [173, 12] on input "Search podcasts, credits, & more..." at bounding box center [215, 16] width 169 height 14
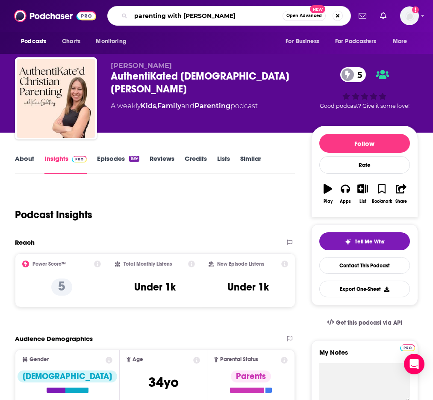
type input "parenting with [PERSON_NAME]"
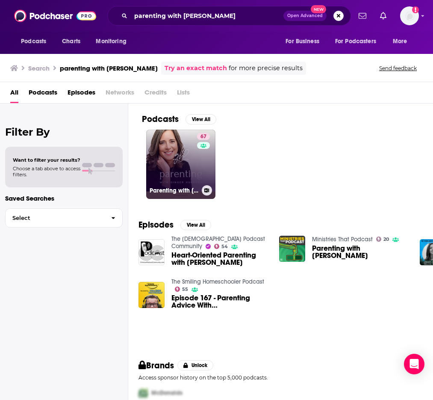
click at [177, 144] on link "67 Parenting with [PERSON_NAME]" at bounding box center [180, 163] width 69 height 69
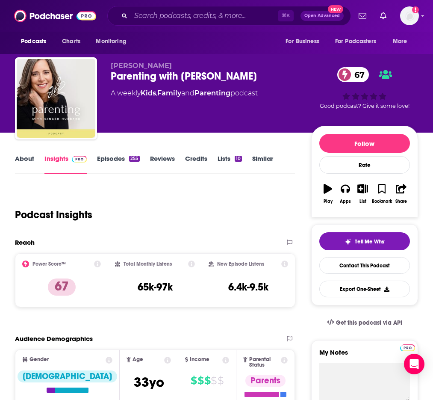
click at [33, 155] on link "About" at bounding box center [24, 164] width 19 height 20
